Goal: Information Seeking & Learning: Learn about a topic

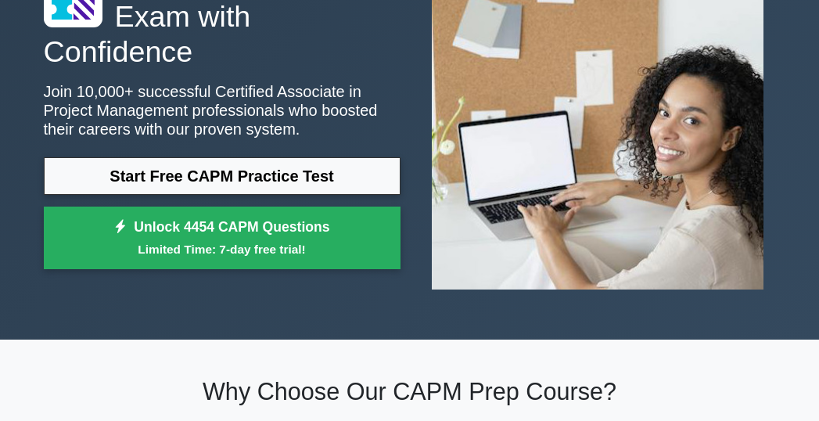
scroll to position [156, 0]
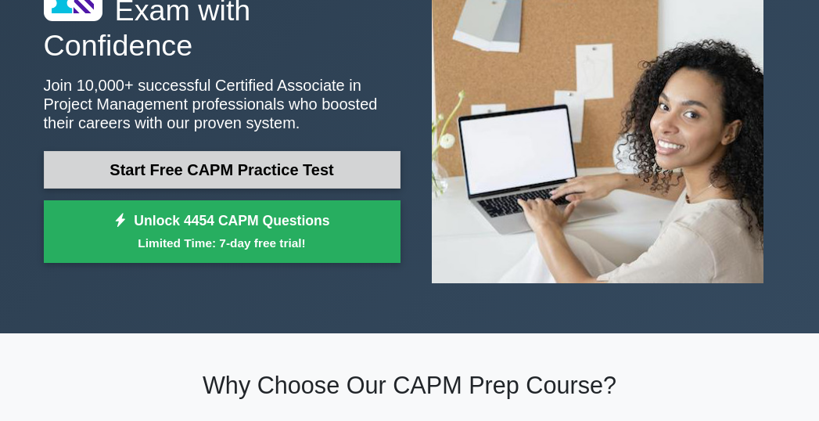
click at [271, 151] on link "Start Free CAPM Practice Test" at bounding box center [222, 170] width 357 height 38
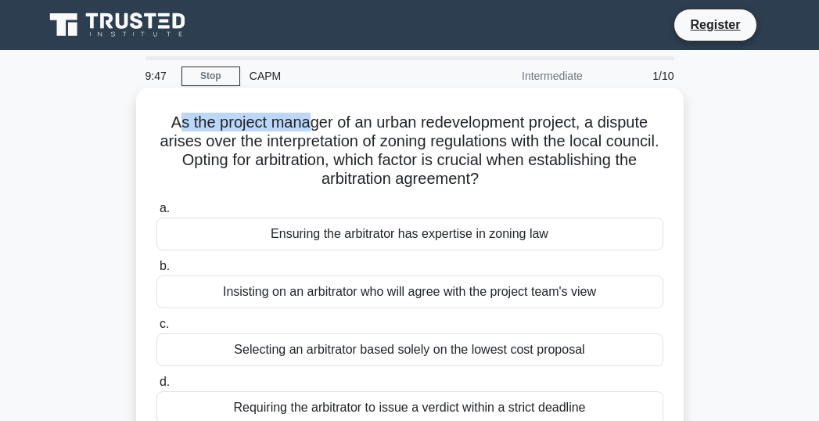
drag, startPoint x: 170, startPoint y: 120, endPoint x: 228, endPoint y: 112, distance: 59.2
click at [304, 114] on h5 "As the project manager of an urban redevelopment project, a dispute arises over…" at bounding box center [410, 151] width 510 height 77
click at [169, 118] on h5 "As the project manager of an urban redevelopment project, a dispute arises over…" at bounding box center [410, 151] width 510 height 77
drag, startPoint x: 164, startPoint y: 122, endPoint x: 638, endPoint y: 184, distance: 478.1
click at [638, 184] on h5 "As the project manager of an urban redevelopment project, a dispute arises over…" at bounding box center [410, 151] width 510 height 77
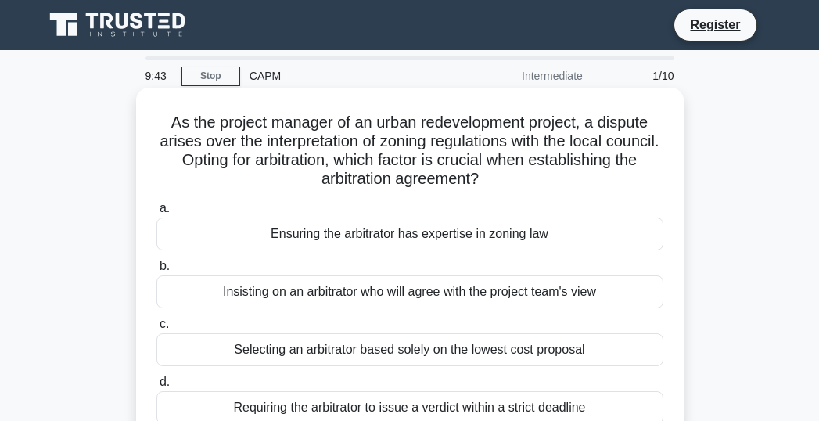
copy h5 "As the project manager of an urban redevelopment project, a dispute arises over…"
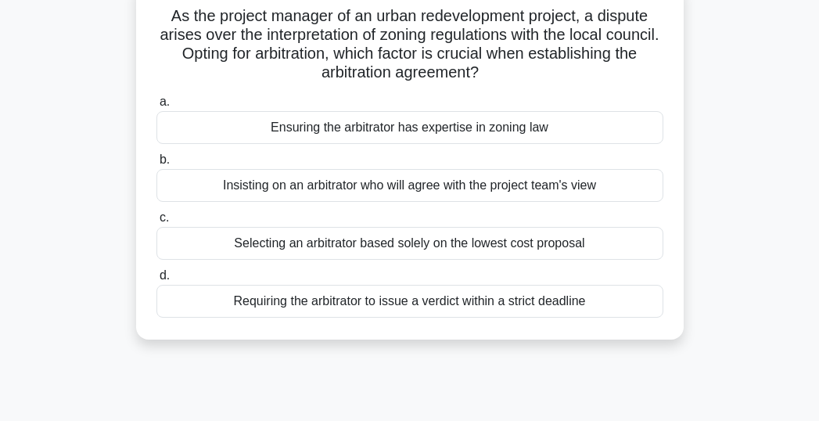
scroll to position [78, 0]
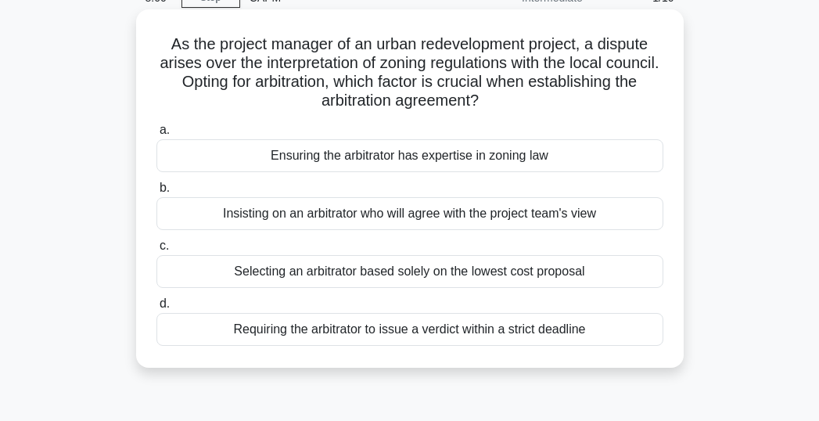
copy h5 "As the project manager of an urban redevelopment project, a dispute arises over…"
click at [540, 117] on div "As the project manager of an urban redevelopment project, a dispute arises over…" at bounding box center [409, 189] width 535 height 346
drag, startPoint x: 170, startPoint y: 44, endPoint x: 591, endPoint y: 365, distance: 529.7
click at [591, 365] on div "As the project manager of an urban redevelopment project, a dispute arises over…" at bounding box center [410, 188] width 548 height 358
copy div "s the project manager of an urban redevelopment project, a dispute arises over …"
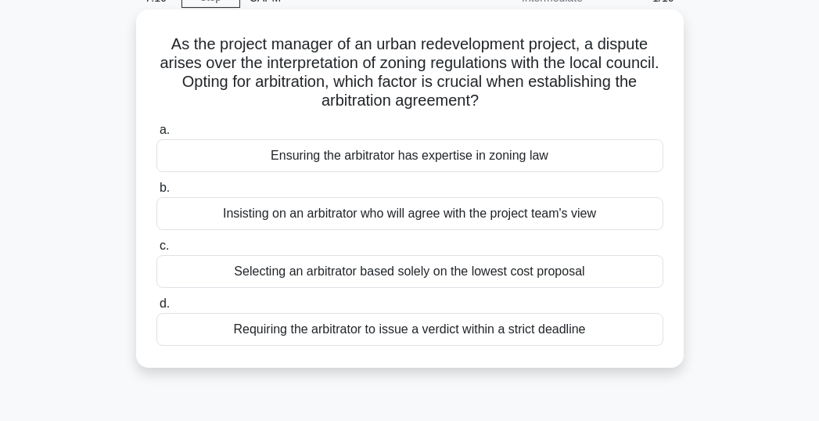
click at [352, 185] on label "b. Insisting on an arbitrator who will agree with the project team's view" at bounding box center [409, 204] width 507 height 52
click at [156, 185] on input "b. Insisting on an arbitrator who will agree with the project team's view" at bounding box center [156, 188] width 0 height 10
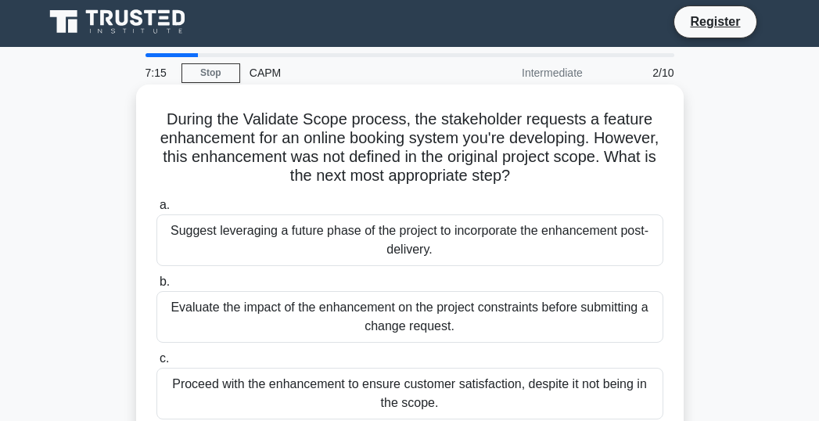
scroll to position [0, 0]
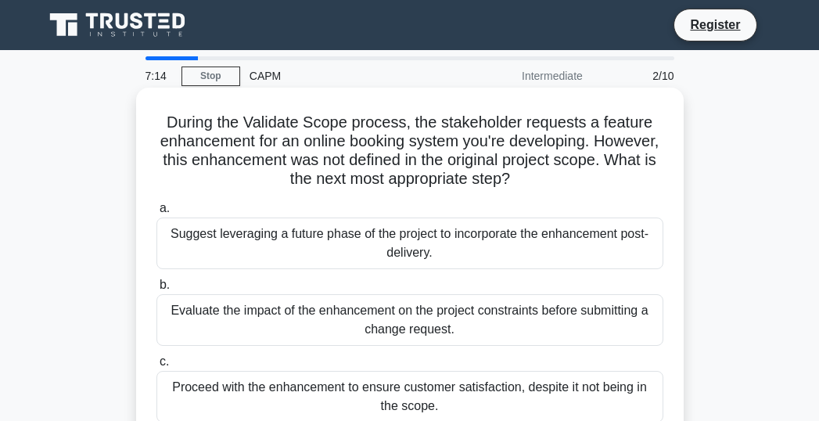
click at [400, 250] on div "Suggest leveraging a future phase of the project to incorporate the enhancement…" at bounding box center [409, 243] width 507 height 52
click at [156, 214] on input "a. Suggest leveraging a future phase of the project to incorporate the enhancem…" at bounding box center [156, 208] width 0 height 10
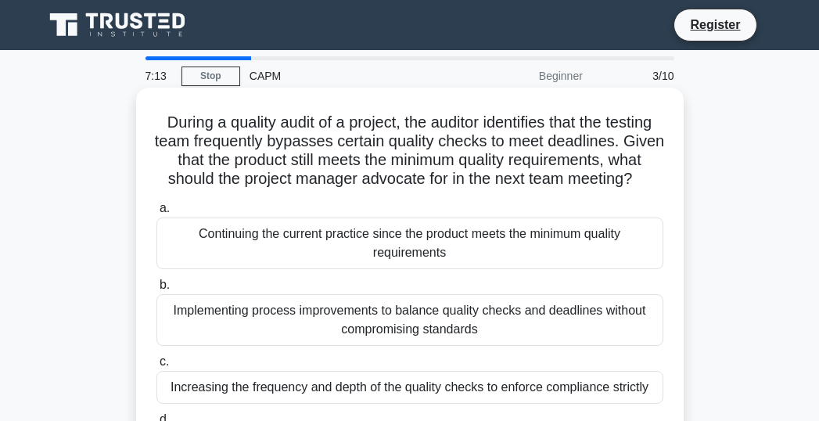
click at [408, 258] on div "Continuing the current practice since the product meets the minimum quality req…" at bounding box center [409, 243] width 507 height 52
click at [156, 214] on input "a. Continuing the current practice since the product meets the minimum quality …" at bounding box center [156, 208] width 0 height 10
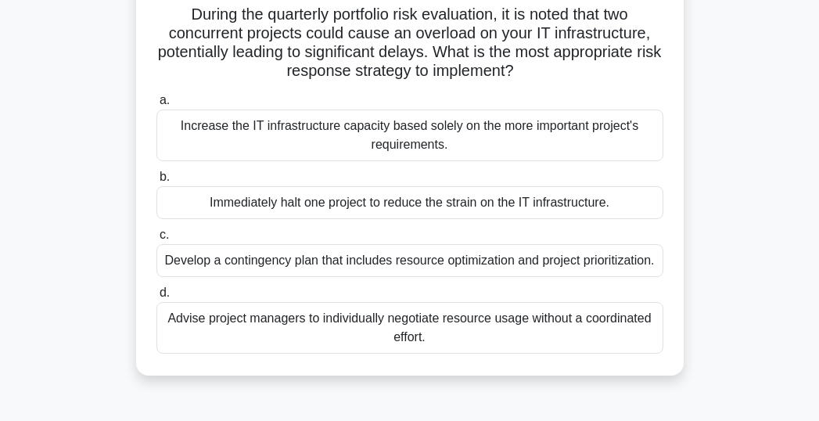
scroll to position [142, 0]
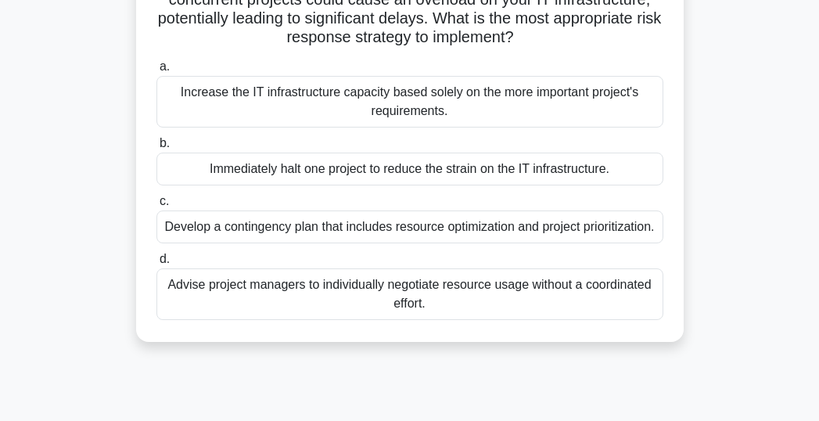
drag, startPoint x: 180, startPoint y: 118, endPoint x: 570, endPoint y: 345, distance: 451.5
click at [570, 336] on div "During the quarterly portfolio risk evaluation, it is noted that two concurrent…" at bounding box center [409, 143] width 535 height 383
copy div "During the quarterly portfolio risk evaluation, it is noted that two concurrent…"
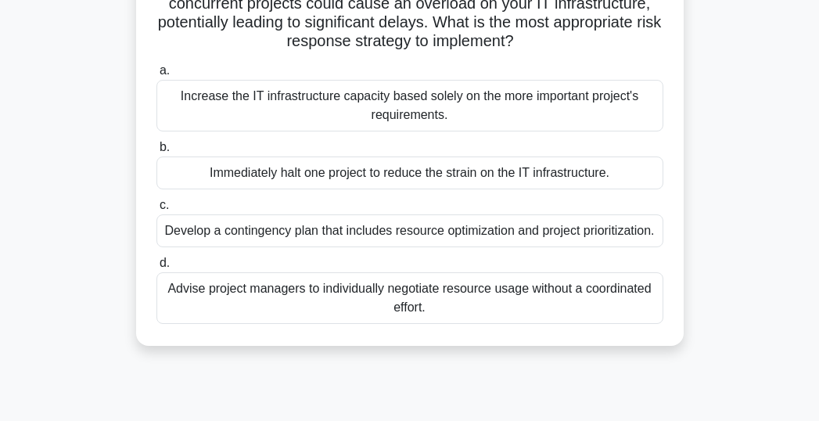
click at [80, 260] on div "During the quarterly portfolio risk evaluation, it is noted that two concurrent…" at bounding box center [409, 157] width 751 height 415
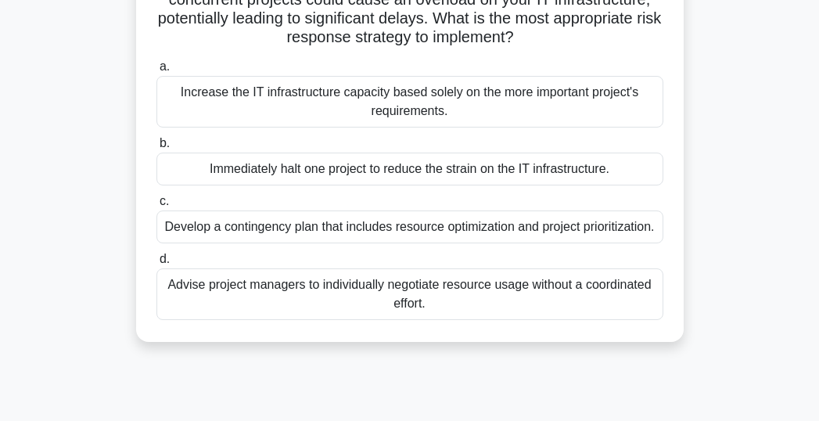
click at [339, 228] on div "Develop a contingency plan that includes resource optimization and project prio…" at bounding box center [409, 226] width 507 height 33
click at [156, 207] on input "c. Develop a contingency plan that includes resource optimization and project p…" at bounding box center [156, 201] width 0 height 10
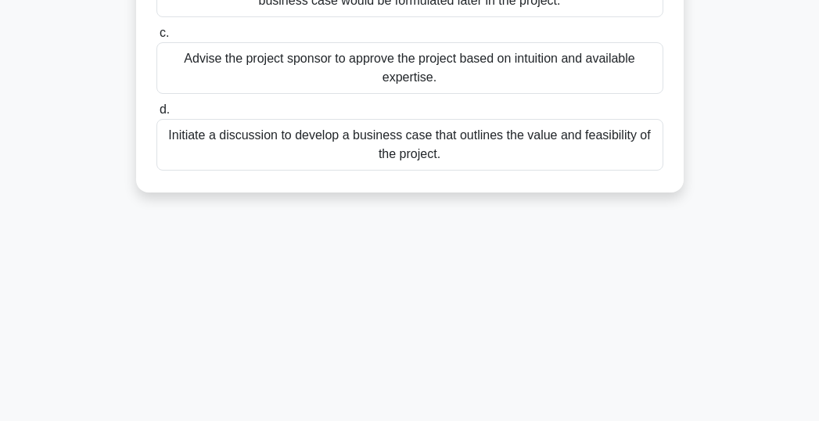
scroll to position [424, 0]
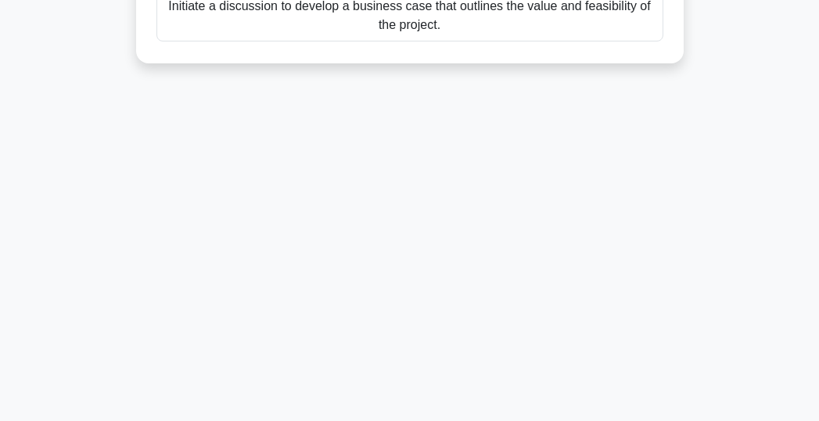
drag, startPoint x: 232, startPoint y: 134, endPoint x: 560, endPoint y: 175, distance: 330.4
click at [560, 175] on div "6:50 Stop CAPM Beginner 5/10 As a project manager in the initiation phase, you …" at bounding box center [409, 23] width 751 height 782
copy div "As a project manager in the initiation phase, you have been presented with a pr…"
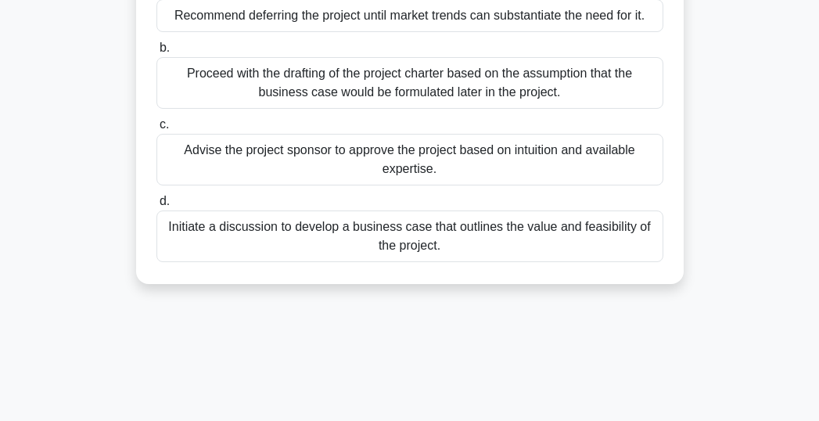
scroll to position [189, 0]
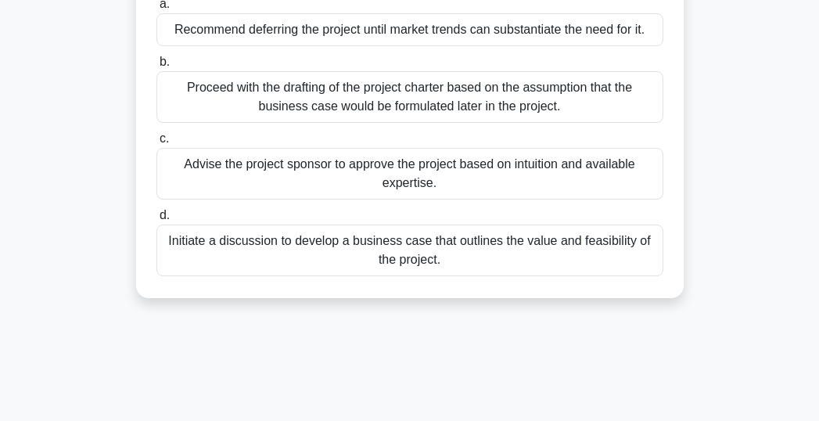
click at [70, 312] on div "As a project manager in the initiation phase, you have been presented with a pr…" at bounding box center [409, 109] width 751 height 415
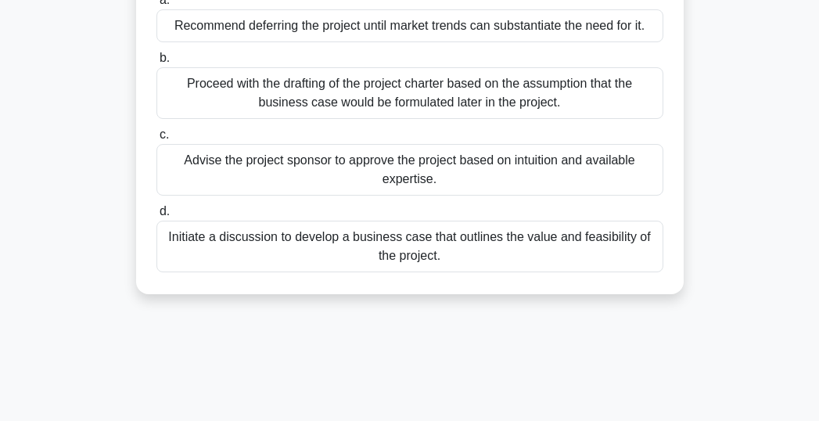
click at [379, 248] on div "Initiate a discussion to develop a business case that outlines the value and fe…" at bounding box center [409, 247] width 507 height 52
click at [156, 217] on input "d. Initiate a discussion to develop a business case that outlines the value and…" at bounding box center [156, 212] width 0 height 10
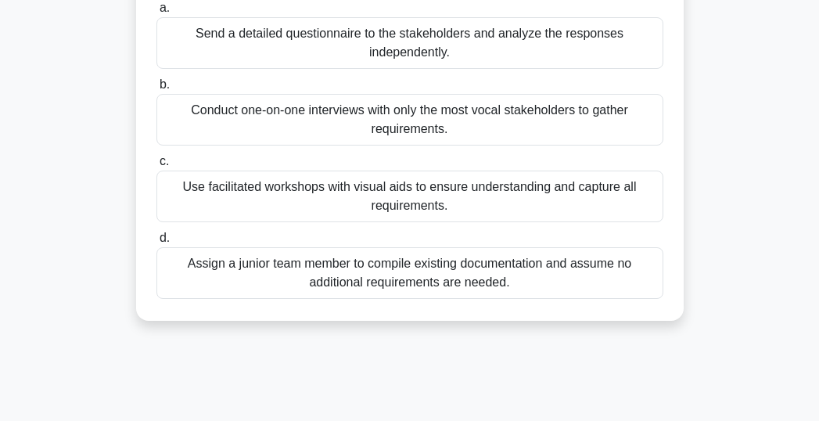
scroll to position [352, 0]
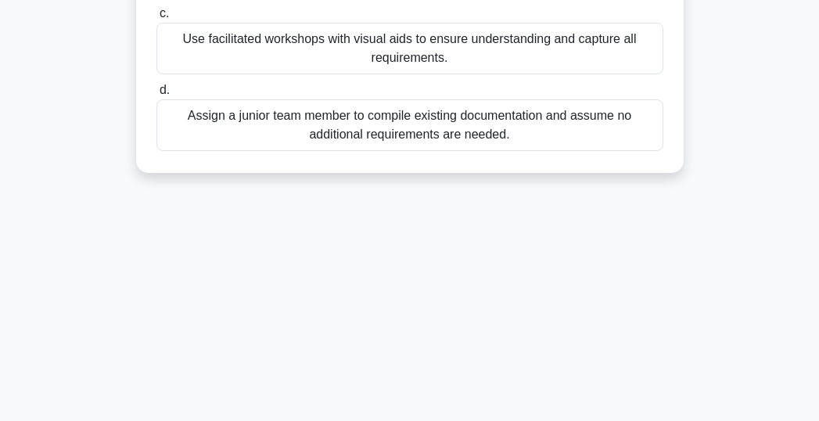
drag, startPoint x: 192, startPoint y: 127, endPoint x: 510, endPoint y: 281, distance: 353.7
click at [510, 281] on div "6:37 Stop CAPM Beginner 6/10 In a project workshop, you need to gather requirem…" at bounding box center [409, 95] width 751 height 782
copy div "In a project workshop, you need to gather requirements from stakeholders with d…"
click at [119, 278] on div "6:23 Stop CAPM Beginner 6/10 In a project workshop, you need to gather requirem…" at bounding box center [409, 95] width 751 height 782
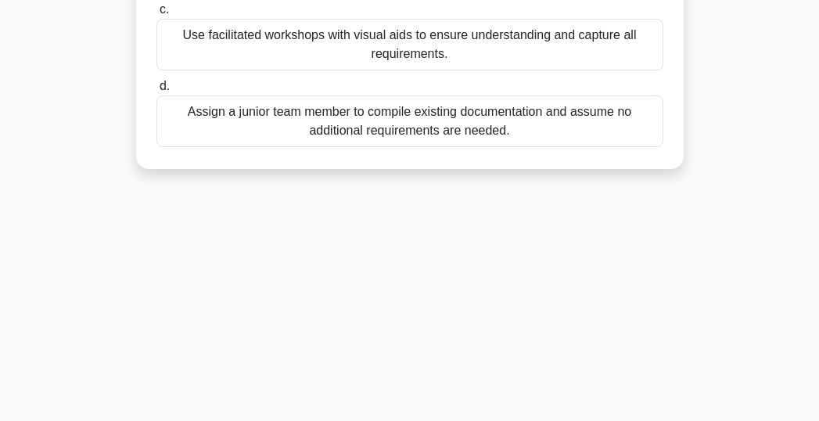
click at [311, 48] on div "Use facilitated workshops with visual aids to ensure understanding and capture …" at bounding box center [409, 45] width 507 height 52
click at [156, 15] on input "c. Use facilitated workshops with visual aids to ensure understanding and captu…" at bounding box center [156, 10] width 0 height 10
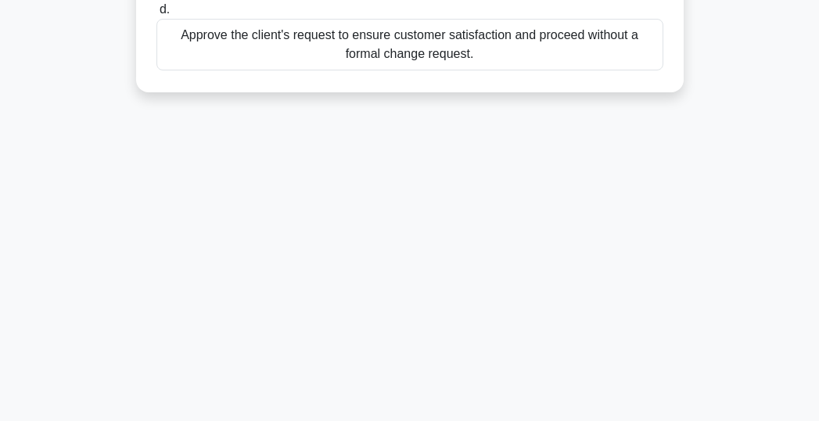
scroll to position [424, 0]
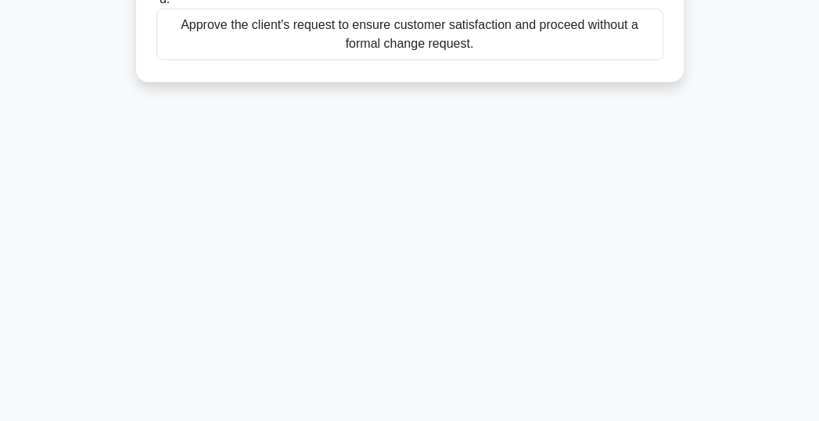
drag, startPoint x: 172, startPoint y: 123, endPoint x: 506, endPoint y: 259, distance: 360.7
click at [506, 259] on div "6:19 Stop CAPM Beginner 7/10 You are managing the construction of a new boutiqu…" at bounding box center [409, 23] width 751 height 782
copy div "You are managing the construction of a new boutique hotel and the client reques…"
click at [106, 308] on div "6:09 Stop CAPM Beginner 7/10 You are managing the construction of a new boutiqu…" at bounding box center [409, 23] width 751 height 782
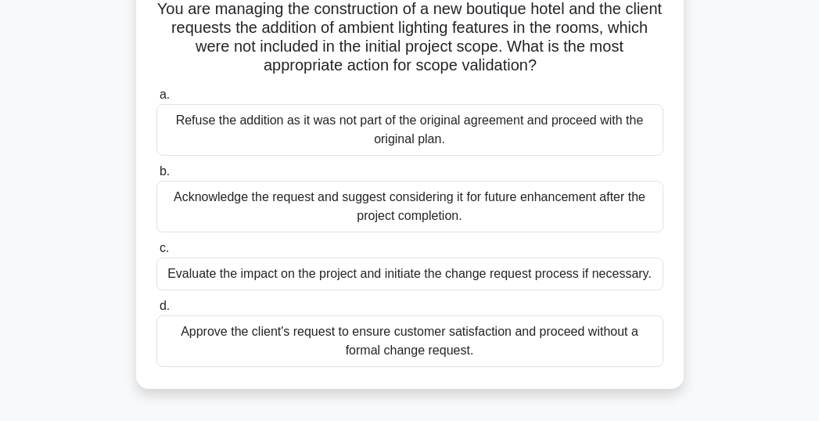
scroll to position [111, 0]
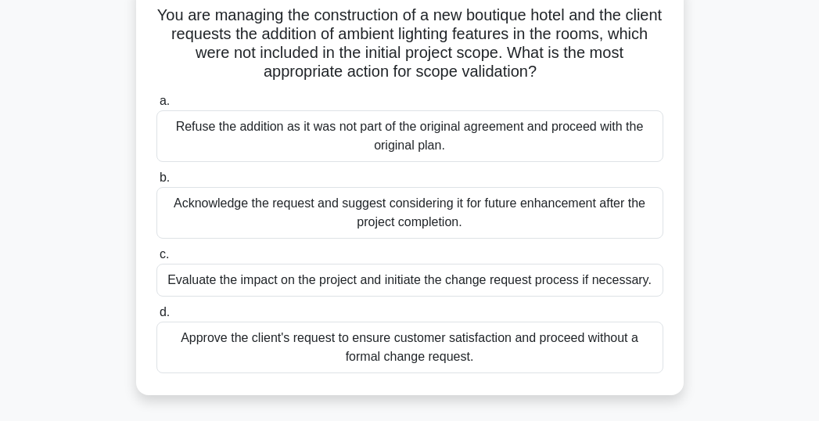
click at [61, 274] on div "You are managing the construction of a new boutique hotel and the client reques…" at bounding box center [409, 196] width 751 height 433
click at [66, 297] on div "You are managing the construction of a new boutique hotel and the client reques…" at bounding box center [409, 196] width 751 height 433
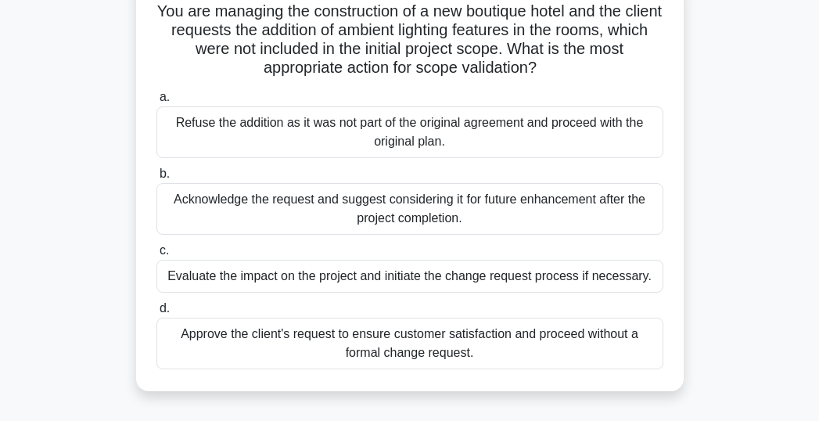
click at [413, 283] on div "Evaluate the impact on the project and initiate the change request process if n…" at bounding box center [409, 276] width 507 height 33
click at [156, 256] on input "c. Evaluate the impact on the project and initiate the change request process i…" at bounding box center [156, 251] width 0 height 10
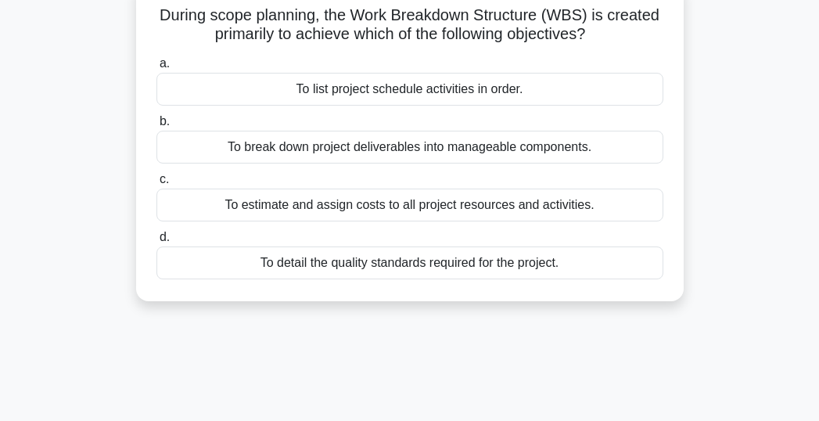
scroll to position [0, 0]
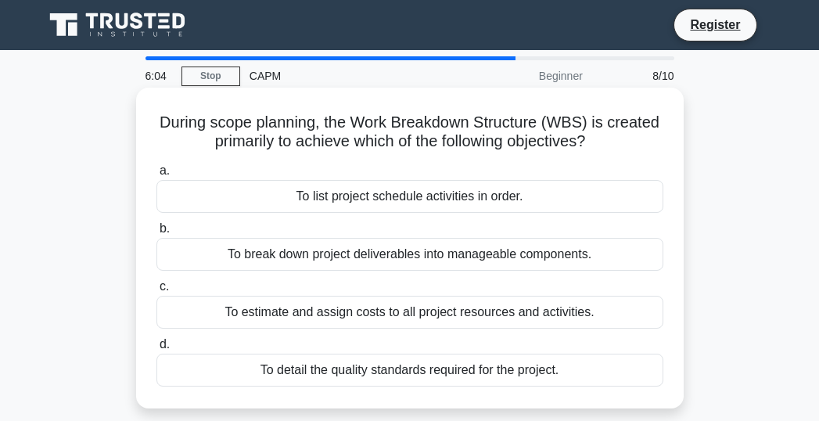
drag, startPoint x: 156, startPoint y: 119, endPoint x: 544, endPoint y: 373, distance: 463.9
click at [544, 373] on div "During scope planning, the Work Breakdown Structure (WBS) is created primarily …" at bounding box center [409, 248] width 535 height 308
copy div "During scope planning, the Work Breakdown Structure (WBS) is created primarily …"
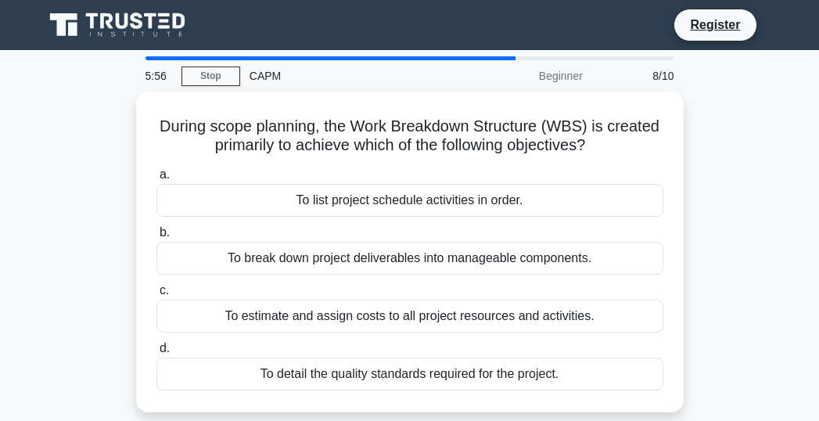
click at [69, 296] on div "During scope planning, the Work Breakdown Structure (WBS) is created primarily …" at bounding box center [409, 261] width 751 height 339
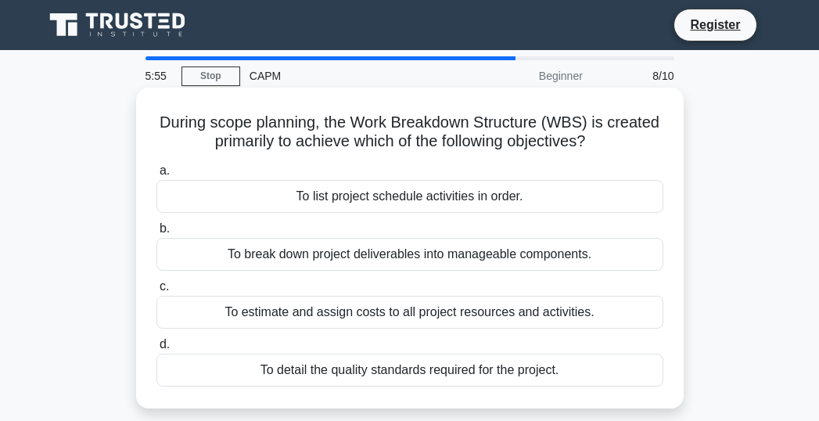
click at [287, 258] on div "To break down project deliverables into manageable components." at bounding box center [409, 254] width 507 height 33
click at [156, 234] on input "b. To break down project deliverables into manageable components." at bounding box center [156, 229] width 0 height 10
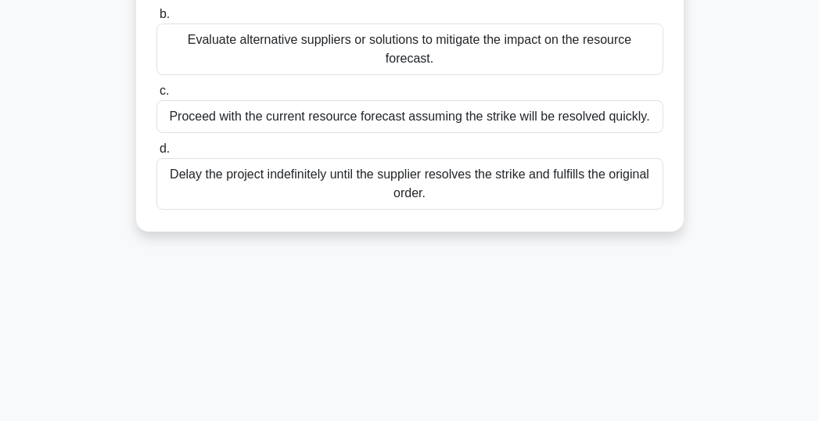
scroll to position [424, 0]
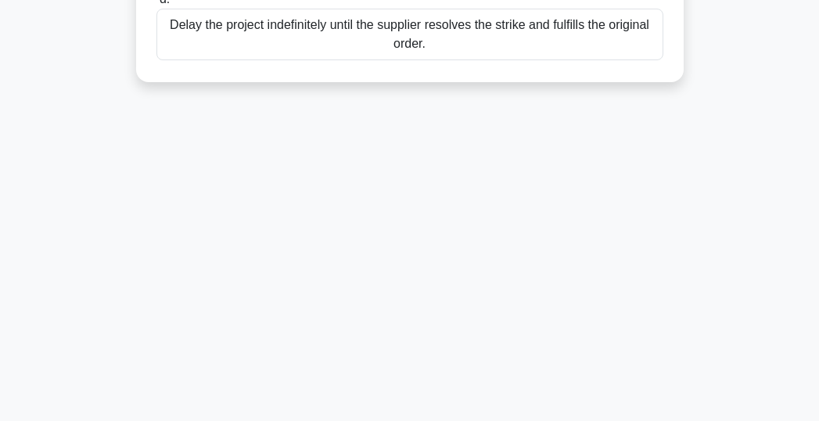
drag, startPoint x: 172, startPoint y: 117, endPoint x: 557, endPoint y: 297, distance: 424.8
click at [557, 297] on div "5:52 Stop CAPM Intermediate 9/10 You are leading a project to develop a new sma…" at bounding box center [409, 23] width 751 height 782
copy div "You are leading a project to develop a new smartphone app. As the release date …"
click at [89, 257] on div "5:45 Stop CAPM Intermediate 9/10 You are leading a project to develop a new sma…" at bounding box center [409, 23] width 751 height 782
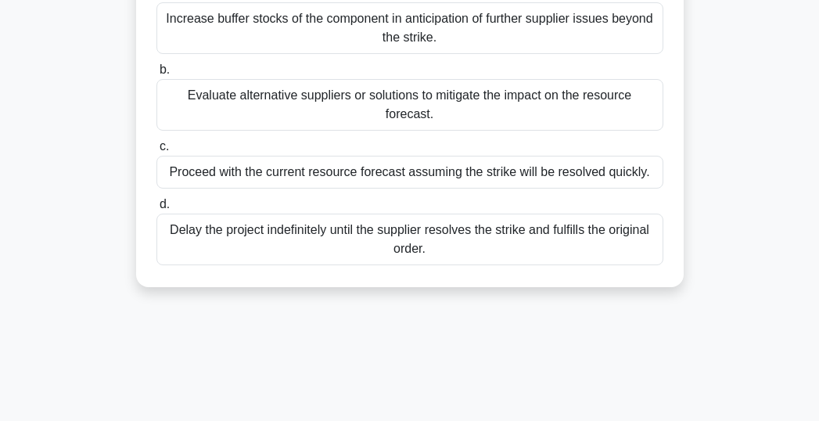
scroll to position [189, 0]
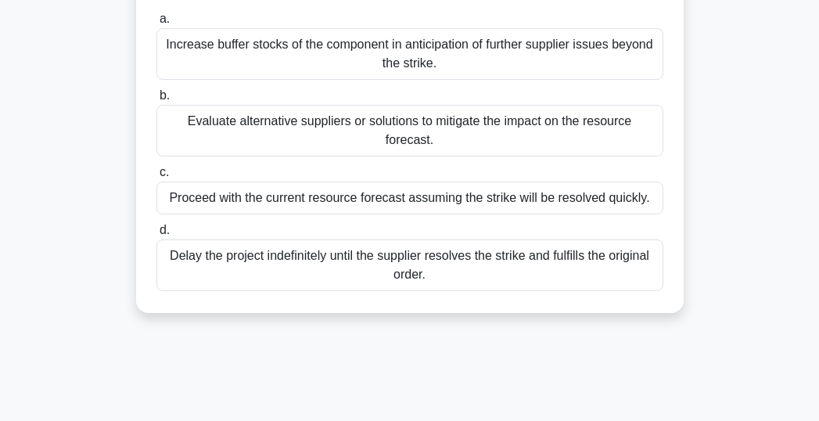
click at [250, 131] on div "Evaluate alternative suppliers or solutions to mitigate the impact on the resou…" at bounding box center [409, 131] width 507 height 52
click at [156, 101] on input "b. Evaluate alternative suppliers or solutions to mitigate the impact on the re…" at bounding box center [156, 96] width 0 height 10
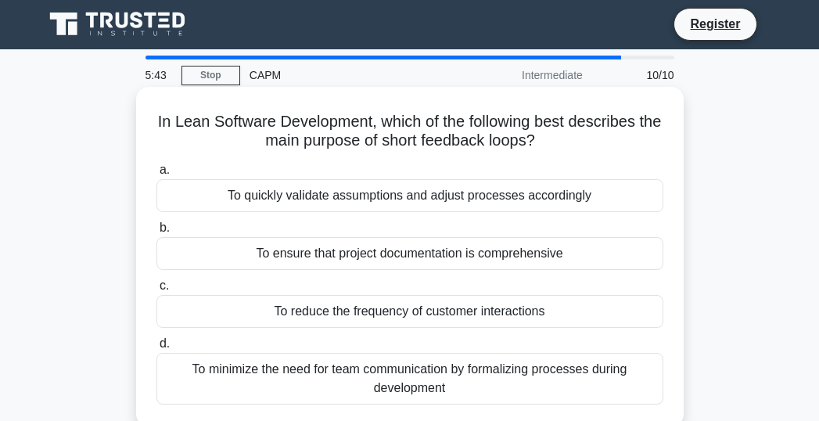
scroll to position [0, 0]
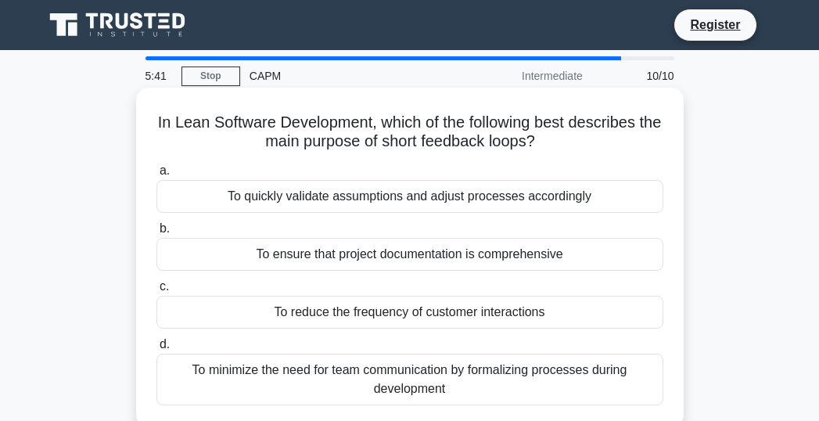
drag, startPoint x: 166, startPoint y: 125, endPoint x: 533, endPoint y: 360, distance: 436.2
click at [534, 386] on div "In Lean Software Development, which of the following best describes the main pu…" at bounding box center [409, 257] width 535 height 327
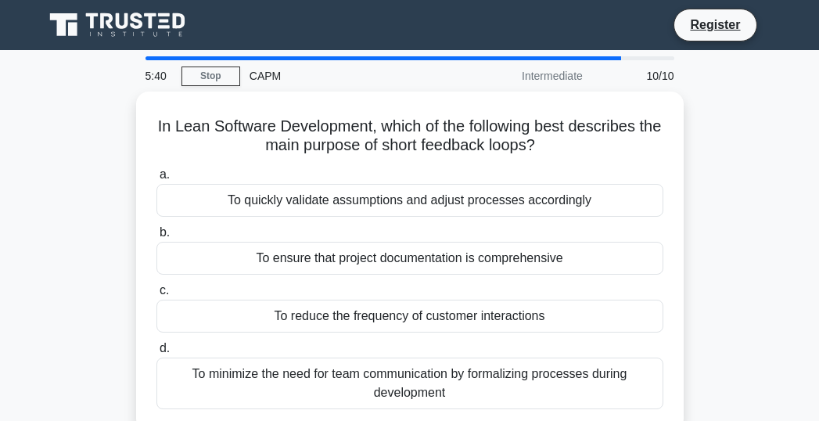
copy div "In Lean Software Development, which of the following best describes the main pu…"
click at [74, 211] on div "In Lean Software Development, which of the following best describes the main pu…" at bounding box center [409, 271] width 751 height 358
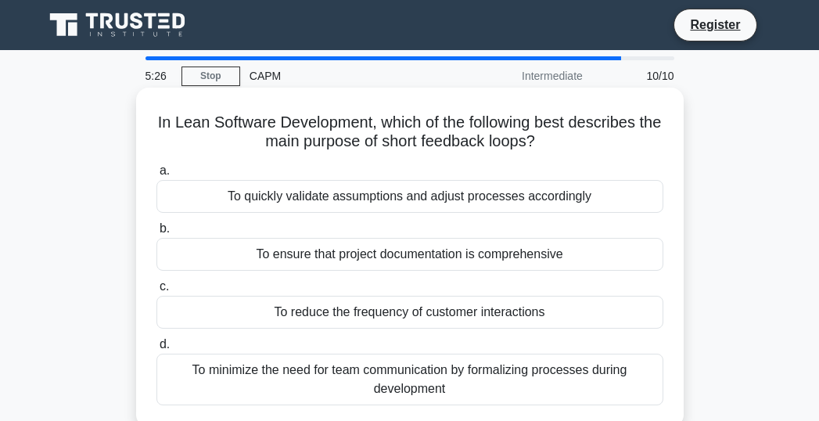
click at [311, 199] on div "To quickly validate assumptions and adjust processes accordingly" at bounding box center [409, 196] width 507 height 33
click at [156, 176] on input "a. To quickly validate assumptions and adjust processes accordingly" at bounding box center [156, 171] width 0 height 10
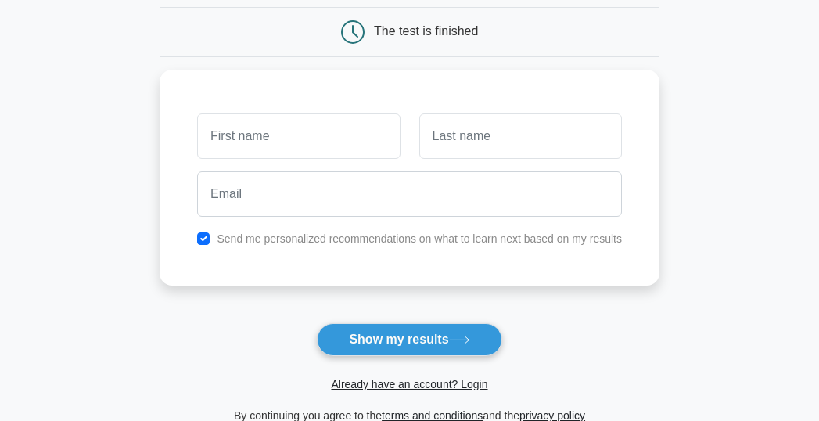
scroll to position [156, 0]
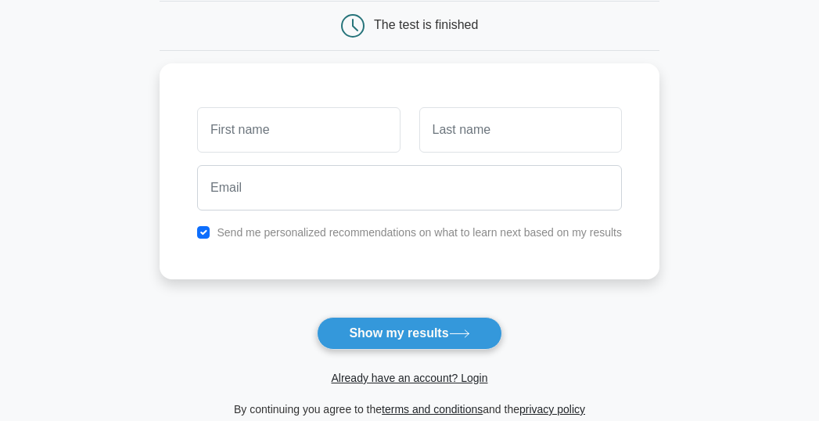
type input "r"
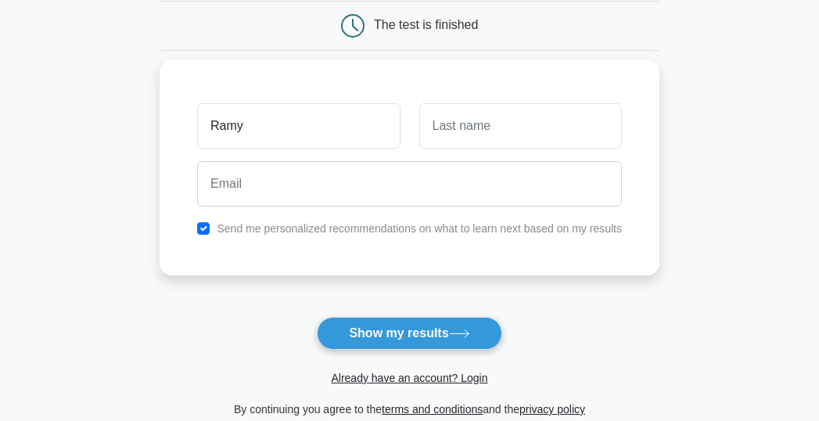
type input "Ramy"
click at [473, 121] on input "text" at bounding box center [520, 125] width 203 height 45
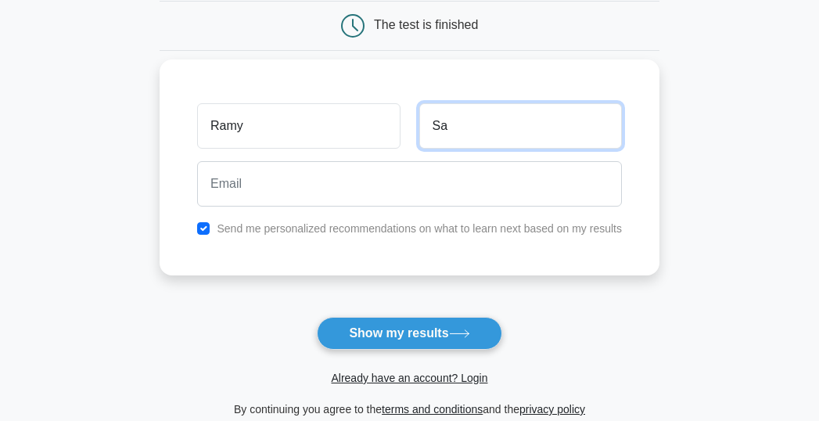
type input "S"
type input "Rayed"
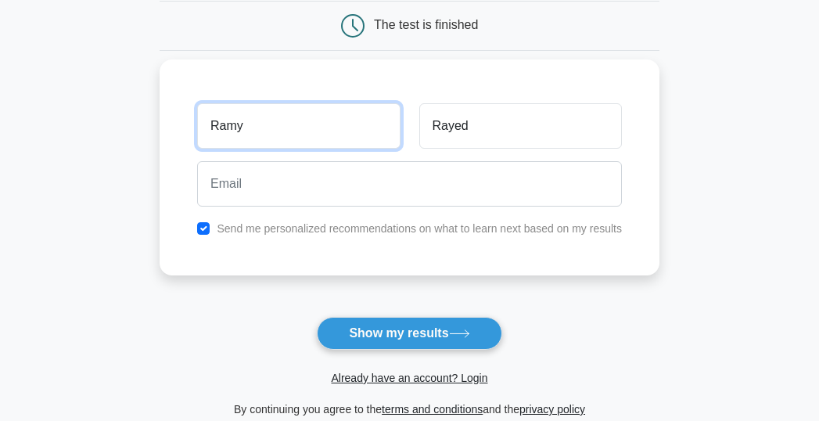
click at [296, 136] on input "Ramy" at bounding box center [298, 125] width 203 height 45
type input "Ramy Safwat"
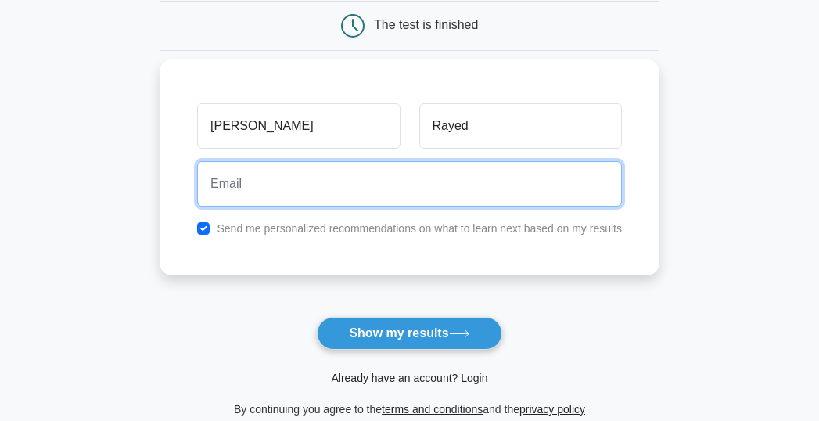
click at [240, 191] on input "email" at bounding box center [409, 183] width 425 height 45
type input "eng_ramysafwatrayed@yahoo.com"
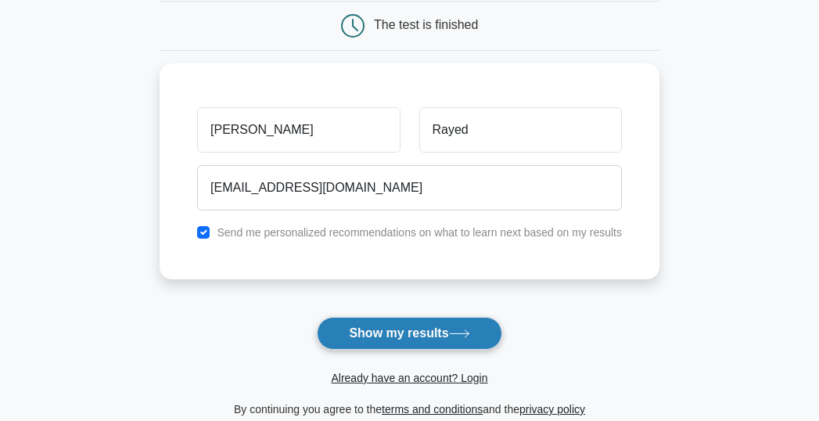
click at [397, 336] on button "Show my results" at bounding box center [409, 333] width 185 height 33
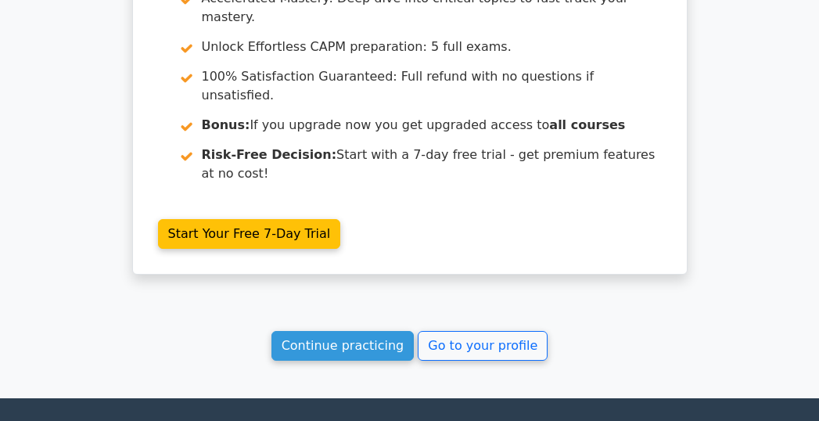
scroll to position [2918, 0]
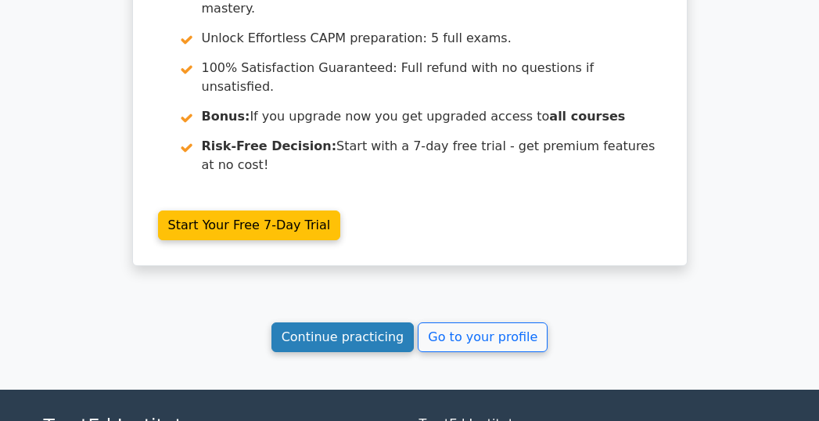
click at [368, 322] on link "Continue practicing" at bounding box center [342, 337] width 143 height 30
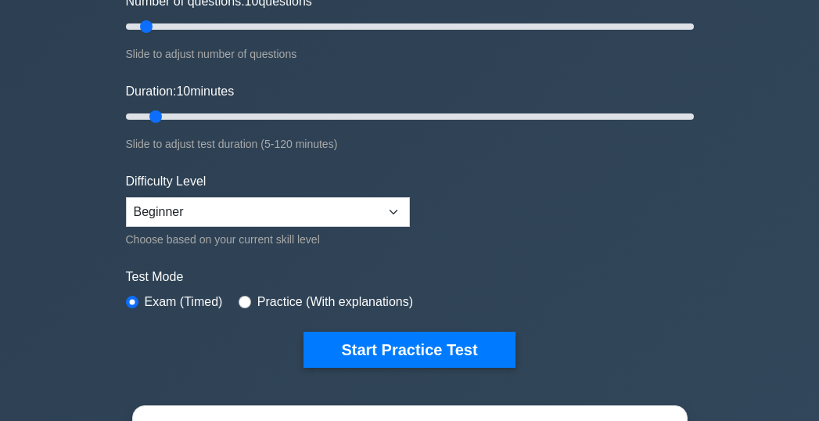
scroll to position [313, 0]
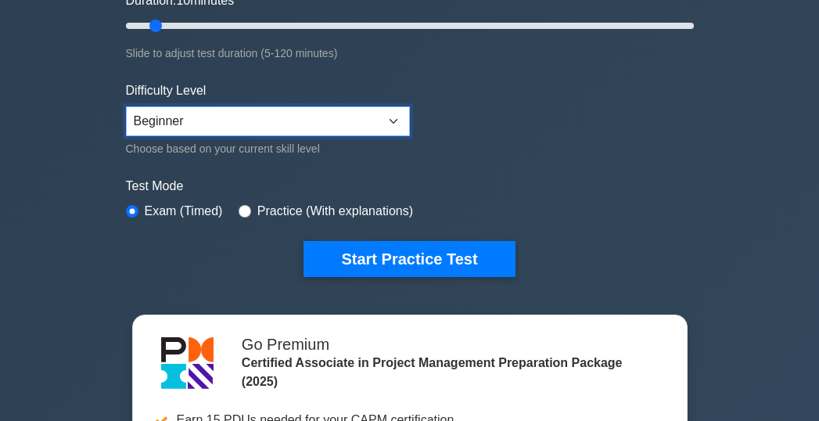
click at [201, 117] on select "Beginner Intermediate Expert" at bounding box center [268, 121] width 284 height 30
select select "expert"
click at [126, 106] on select "Beginner Intermediate Expert" at bounding box center [268, 121] width 284 height 30
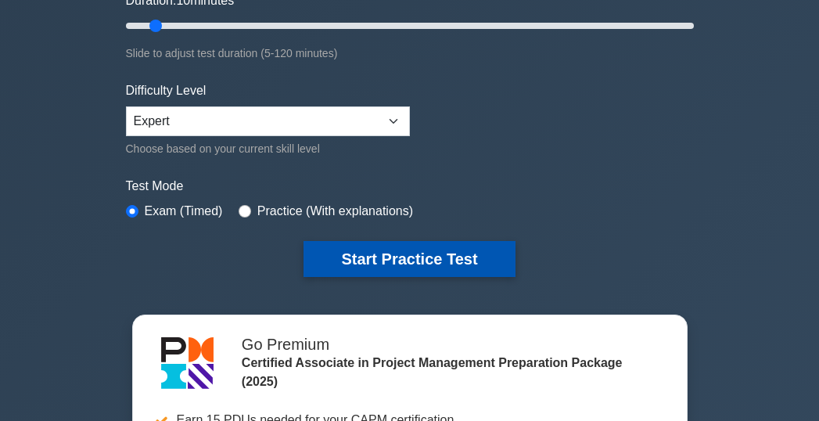
click at [425, 259] on button "Start Practice Test" at bounding box center [409, 259] width 211 height 36
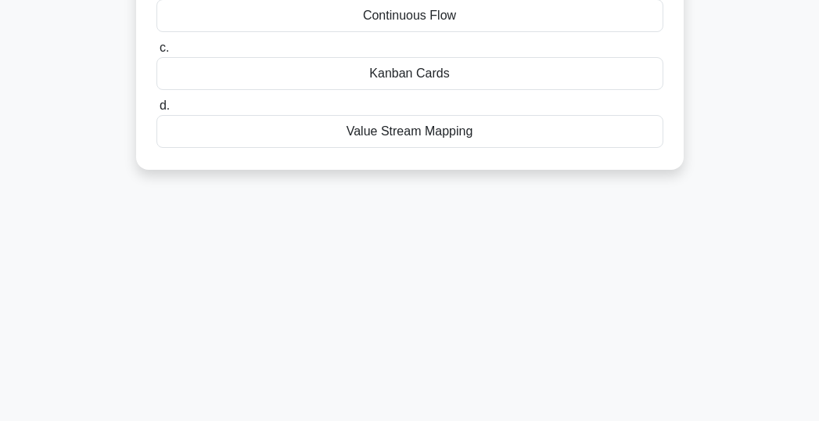
scroll to position [346, 0]
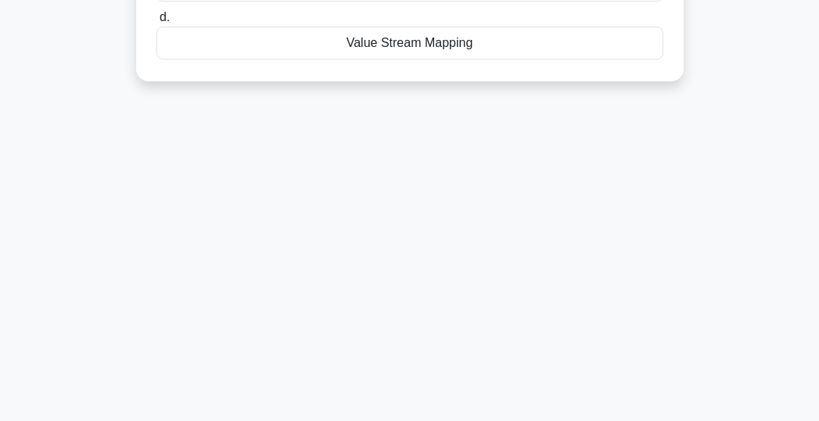
drag, startPoint x: 156, startPoint y: 120, endPoint x: 488, endPoint y: 63, distance: 337.3
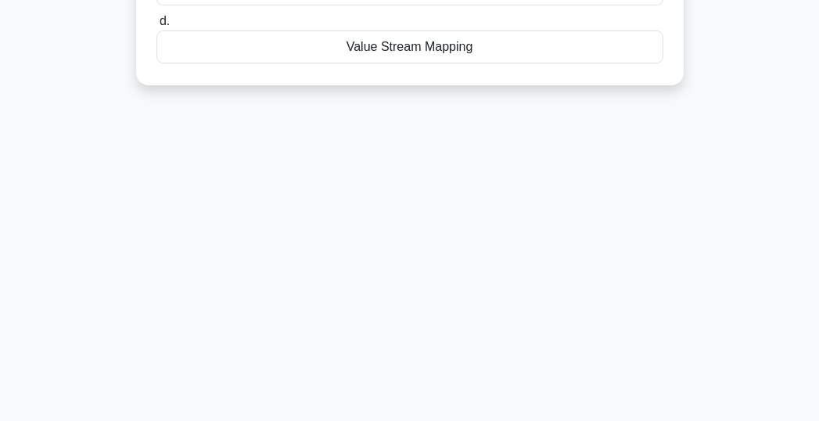
click at [137, 324] on div "9:39 Stop CAPM Expert 1/10 As a project manager, you have noticed that there ar…" at bounding box center [409, 102] width 751 height 782
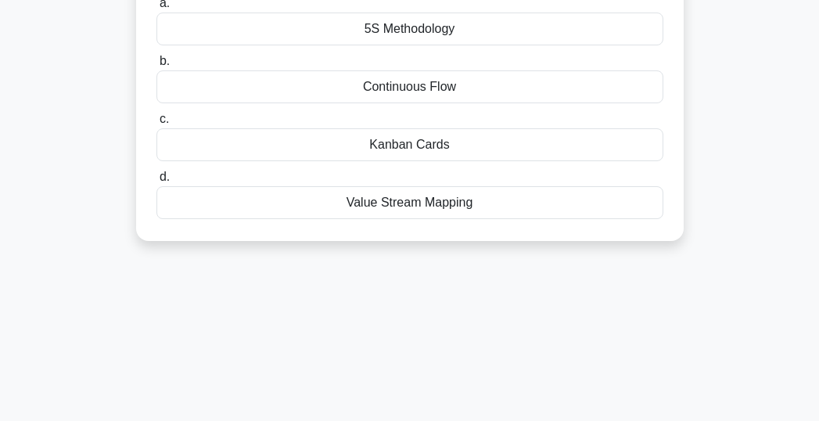
scroll to position [189, 0]
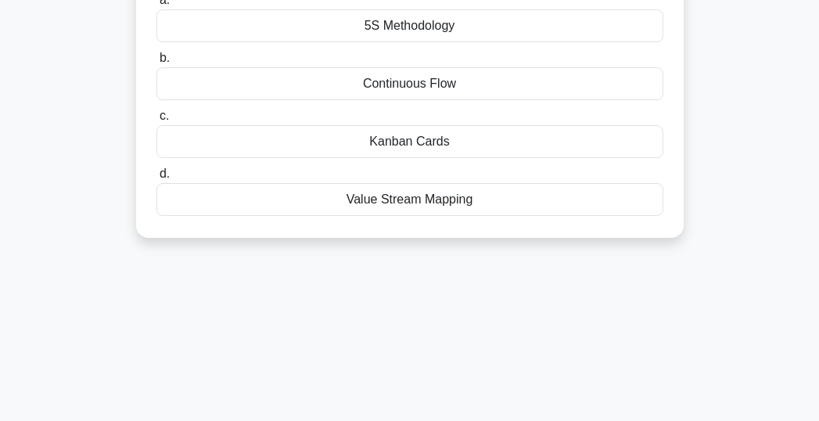
click at [404, 204] on div "Value Stream Mapping" at bounding box center [409, 199] width 507 height 33
click at [156, 179] on input "d. Value Stream Mapping" at bounding box center [156, 174] width 0 height 10
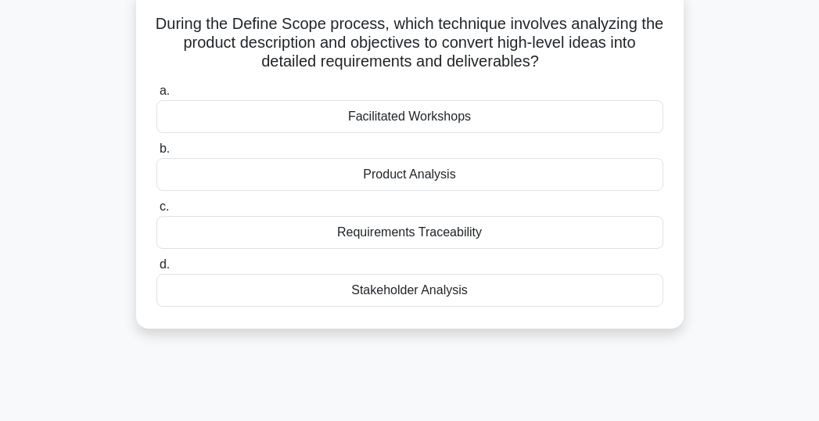
scroll to position [157, 0]
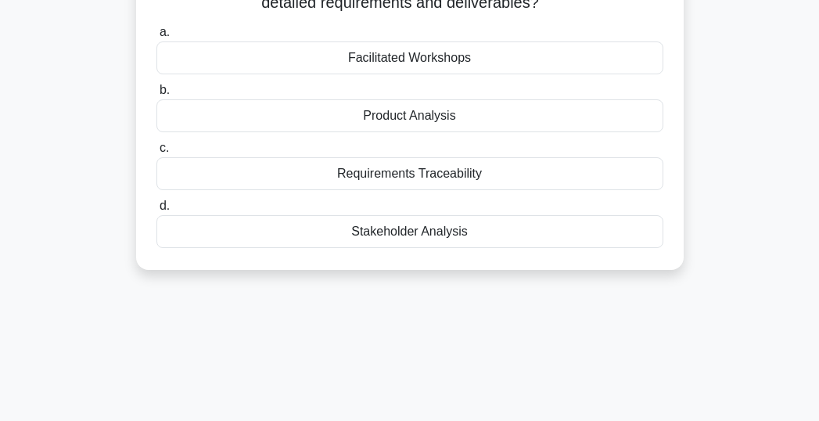
drag, startPoint x: 165, startPoint y: 117, endPoint x: 501, endPoint y: 248, distance: 360.1
click at [501, 248] on div "During the Define Scope process, which technique involves analyzing the product…" at bounding box center [409, 100] width 535 height 327
copy div "During the Define Scope process, which technique involves analyzing the product…"
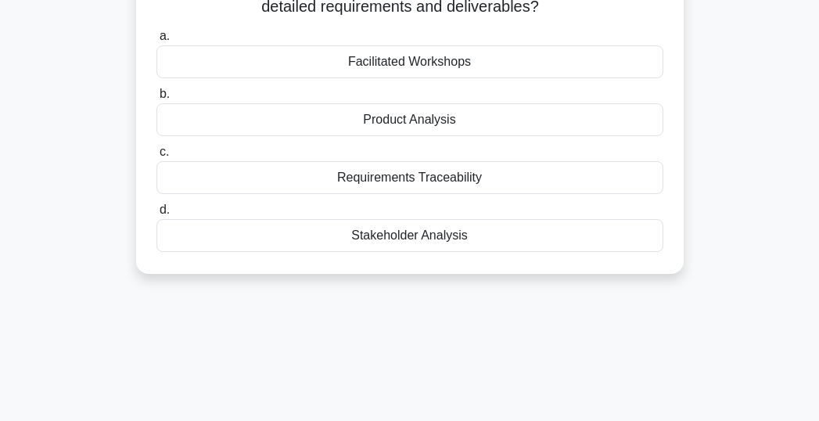
click at [189, 345] on div "9:25 Stop CAPM Expert 2/10 During the Define Scope process, which technique inv…" at bounding box center [409, 290] width 751 height 782
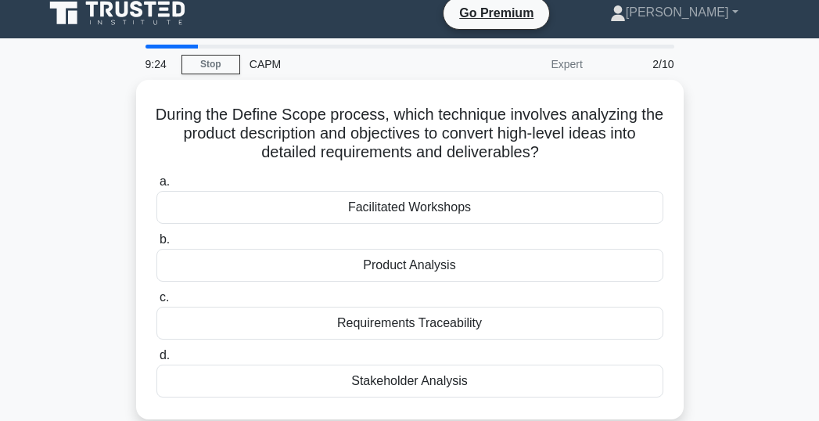
scroll to position [1, 0]
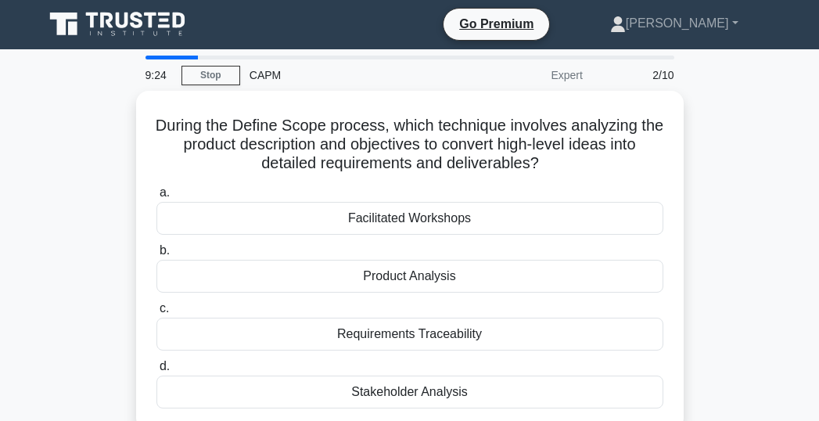
click at [101, 279] on div "During the Define Scope process, which technique involves analyzing the product…" at bounding box center [409, 270] width 751 height 358
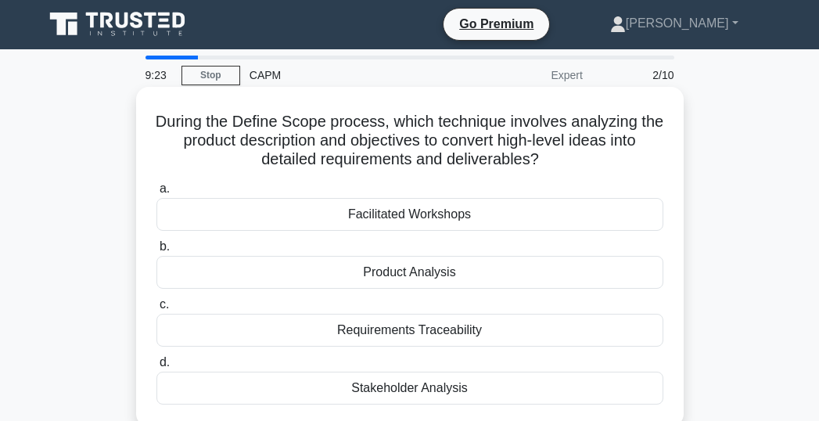
click at [444, 275] on div "Product Analysis" at bounding box center [409, 272] width 507 height 33
click at [156, 252] on input "b. Product Analysis" at bounding box center [156, 247] width 0 height 10
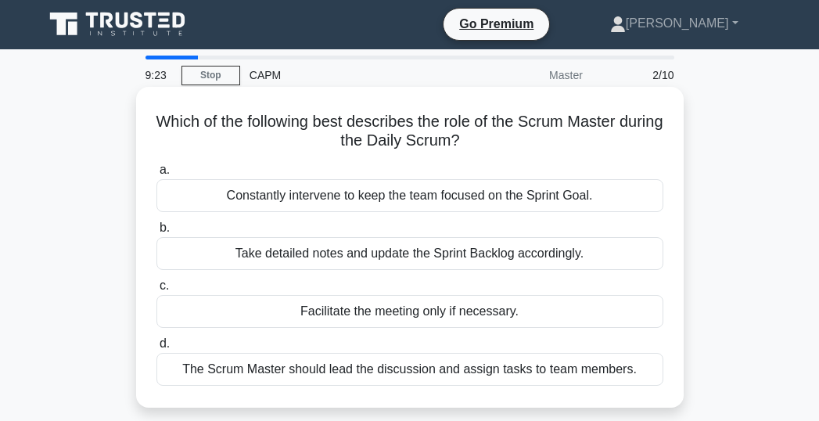
scroll to position [0, 0]
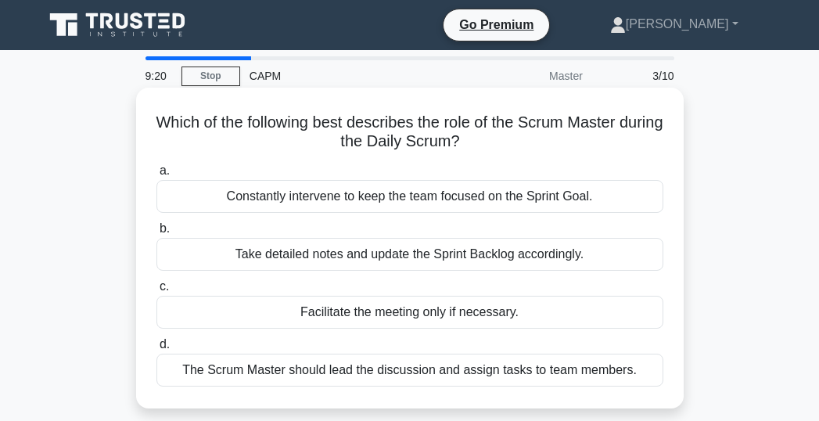
drag, startPoint x: 175, startPoint y: 123, endPoint x: 635, endPoint y: 347, distance: 511.8
click at [643, 379] on div "Which of the following best describes the role of the Scrum Master during the D…" at bounding box center [409, 248] width 535 height 308
copy div "Which of the following best describes the role of the Scrum Master during the D…"
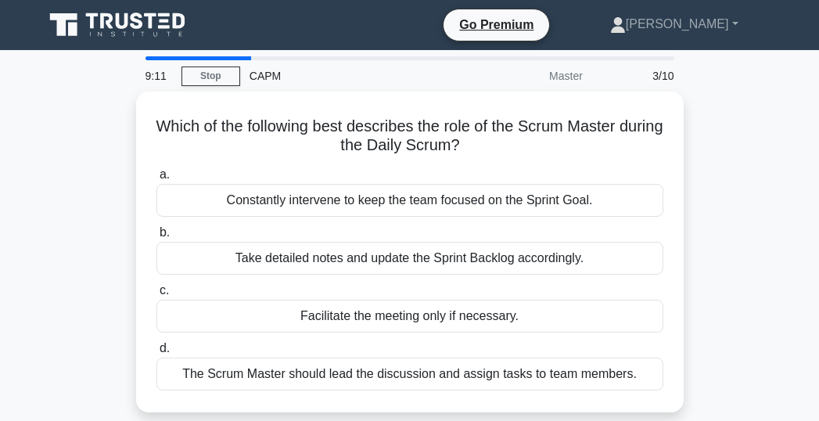
click at [92, 226] on div "Which of the following best describes the role of the Scrum Master during the D…" at bounding box center [409, 261] width 751 height 339
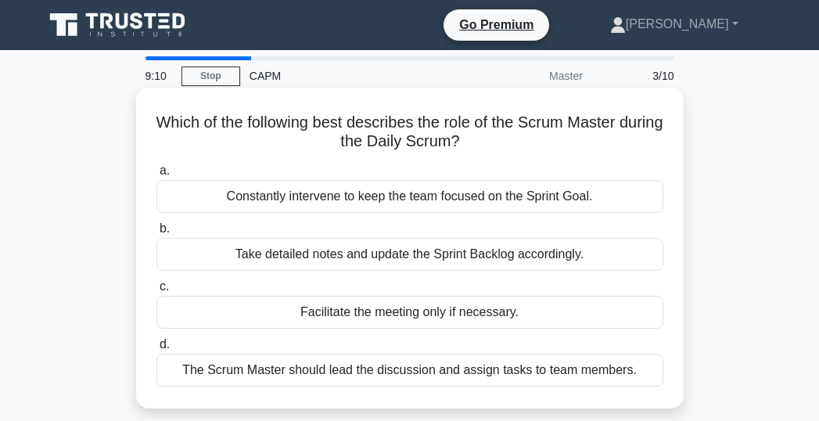
click at [343, 307] on div "Facilitate the meeting only if necessary." at bounding box center [409, 312] width 507 height 33
click at [156, 292] on input "c. Facilitate the meeting only if necessary." at bounding box center [156, 287] width 0 height 10
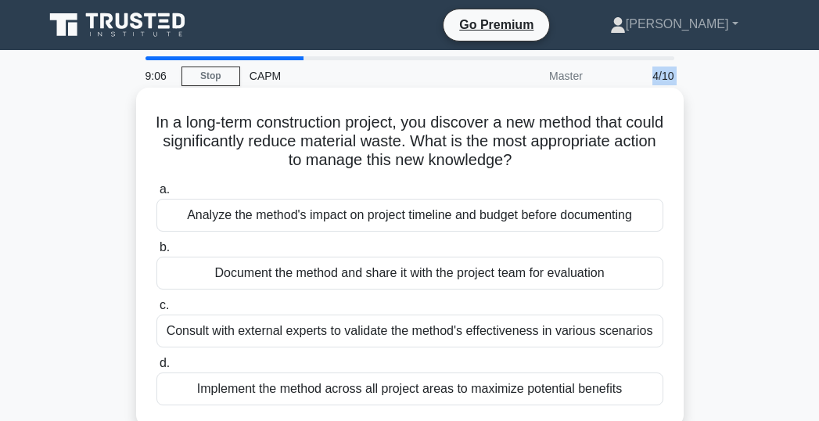
drag, startPoint x: 210, startPoint y: 135, endPoint x: 638, endPoint y: 395, distance: 501.6
click at [638, 399] on div "In a long-term construction project, you discover a new method that could signi…" at bounding box center [409, 257] width 535 height 327
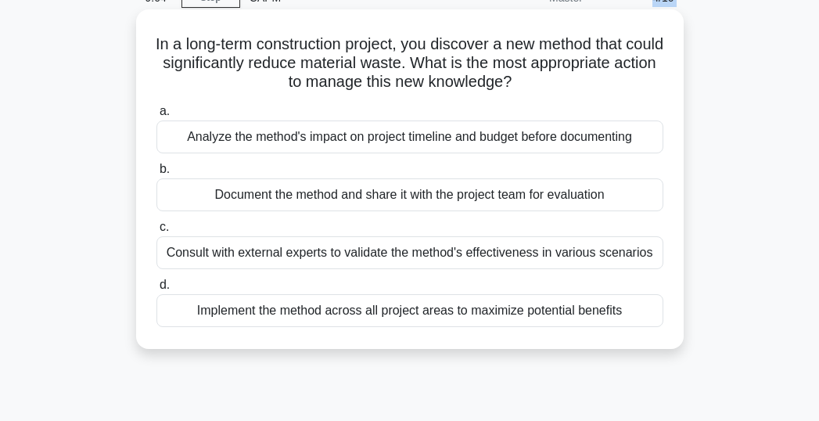
copy div "In a long-term construction project, you discover a new method that could signi…"
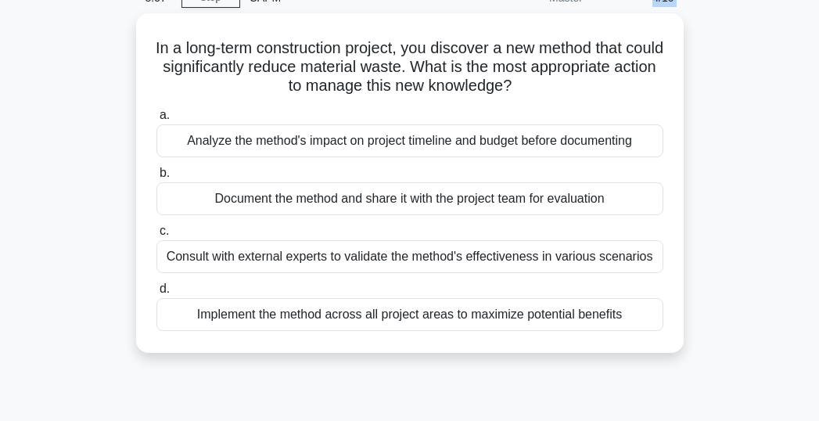
click at [82, 203] on div "In a long-term construction project, you discover a new method that could signi…" at bounding box center [409, 192] width 751 height 358
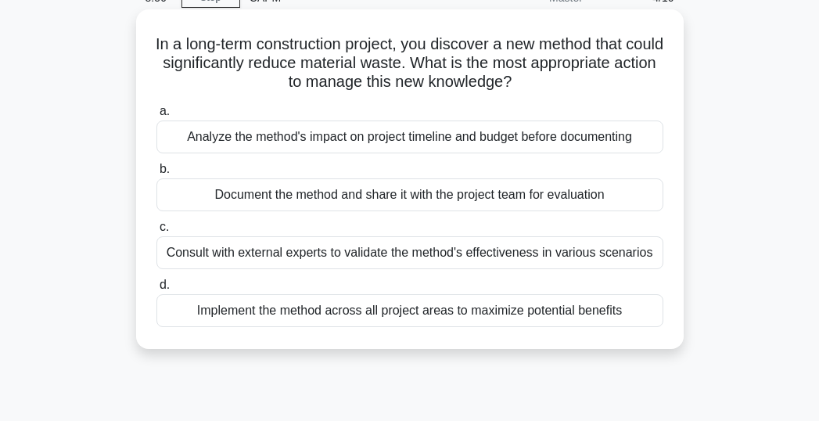
click at [309, 198] on div "Document the method and share it with the project team for evaluation" at bounding box center [409, 194] width 507 height 33
click at [156, 174] on input "b. Document the method and share it with the project team for evaluation" at bounding box center [156, 169] width 0 height 10
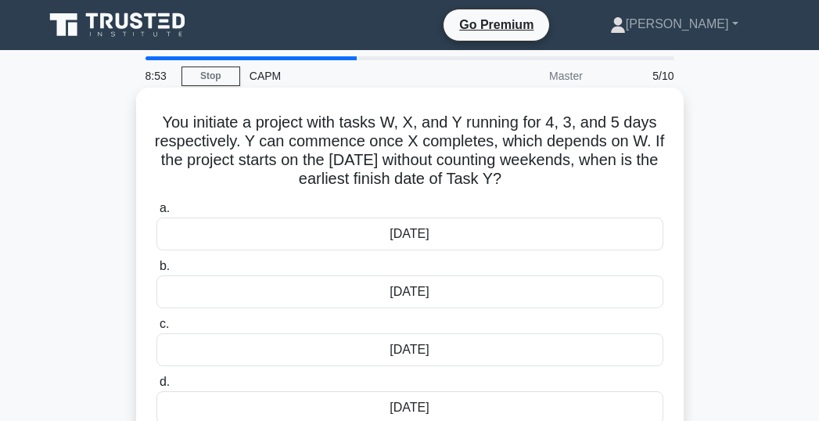
scroll to position [102, 0]
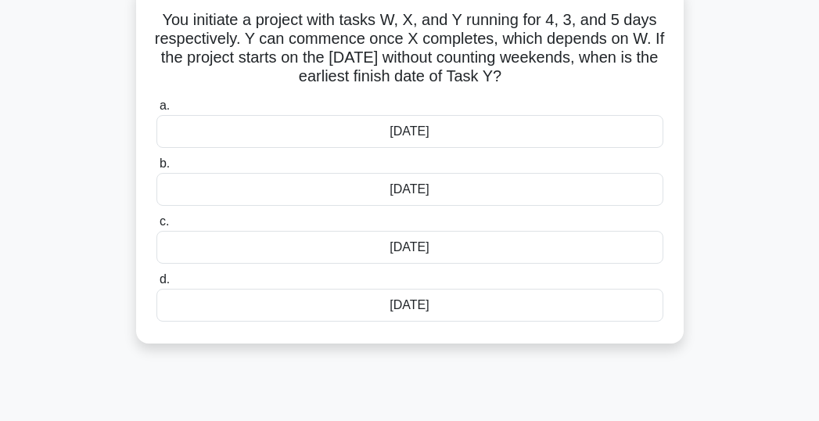
drag, startPoint x: 160, startPoint y: 118, endPoint x: 453, endPoint y: 319, distance: 355.0
click at [453, 319] on div "You initiate a project with tasks W, X, and Y running for 4, 3, and 5 days resp…" at bounding box center [409, 164] width 535 height 346
copy div "You initiate a project with tasks W, X, and Y running for 4, 3, and 5 days resp…"
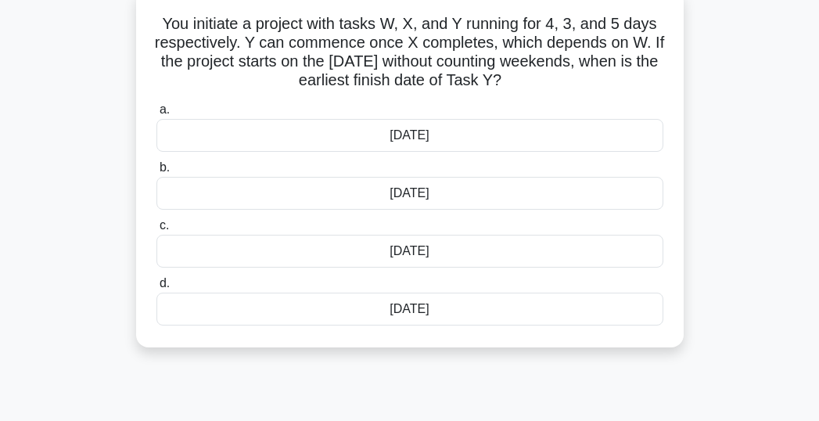
click at [75, 255] on div "You initiate a project with tasks W, X, and Y running for 4, 3, and 5 days resp…" at bounding box center [409, 177] width 751 height 377
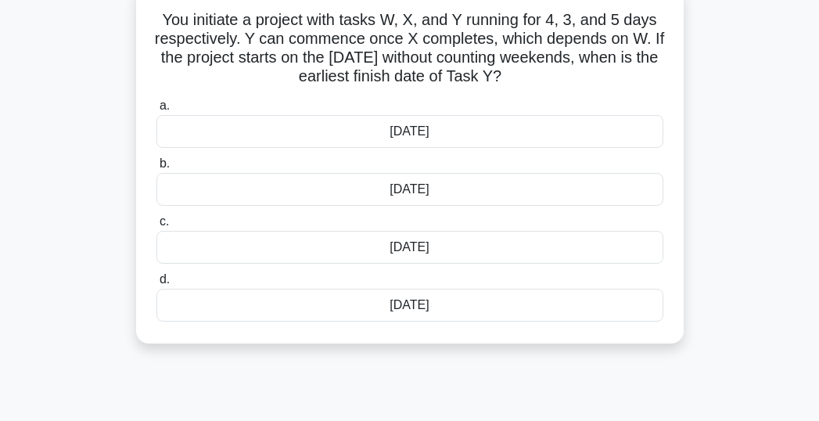
click at [405, 246] on div "[DATE]" at bounding box center [409, 247] width 507 height 33
click at [156, 227] on input "c. [DATE]" at bounding box center [156, 222] width 0 height 10
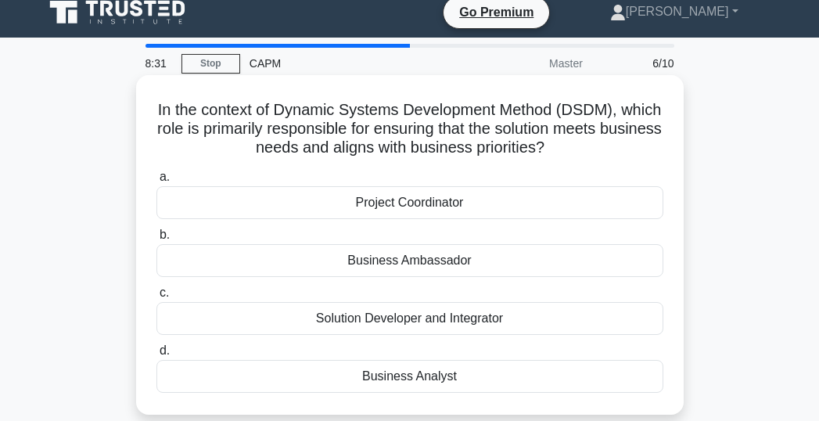
scroll to position [0, 0]
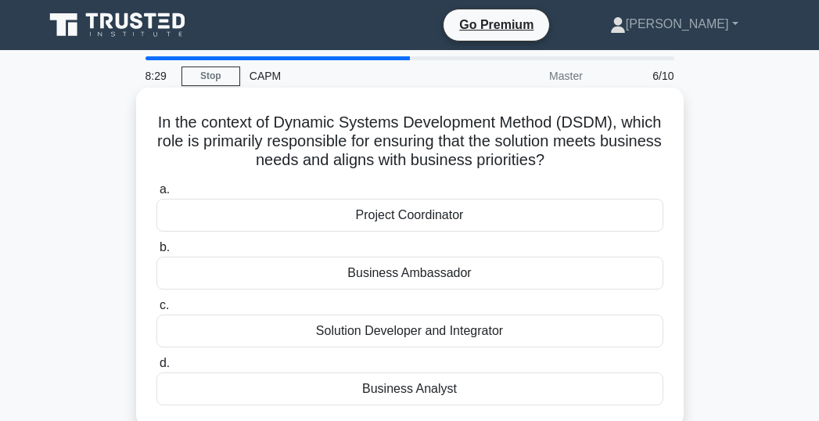
drag, startPoint x: 174, startPoint y: 121, endPoint x: 537, endPoint y: 400, distance: 456.9
click at [537, 400] on div "In the context of Dynamic Systems Development Method (DSDM), which role is prim…" at bounding box center [409, 257] width 535 height 327
copy div "In the context of Dynamic Systems Development Method (DSDM), which role is prim…"
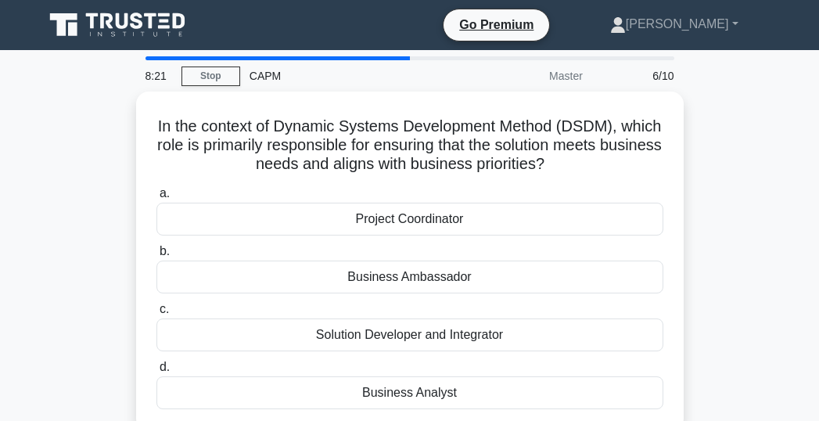
click at [99, 253] on div "In the context of Dynamic Systems Development Method (DSDM), which role is prim…" at bounding box center [409, 271] width 751 height 358
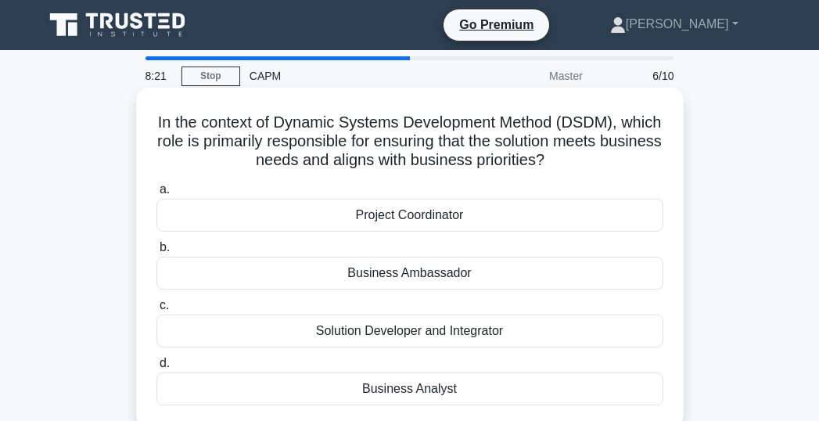
click at [381, 279] on div "Business Ambassador" at bounding box center [409, 273] width 507 height 33
click at [156, 253] on input "b. Business Ambassador" at bounding box center [156, 247] width 0 height 10
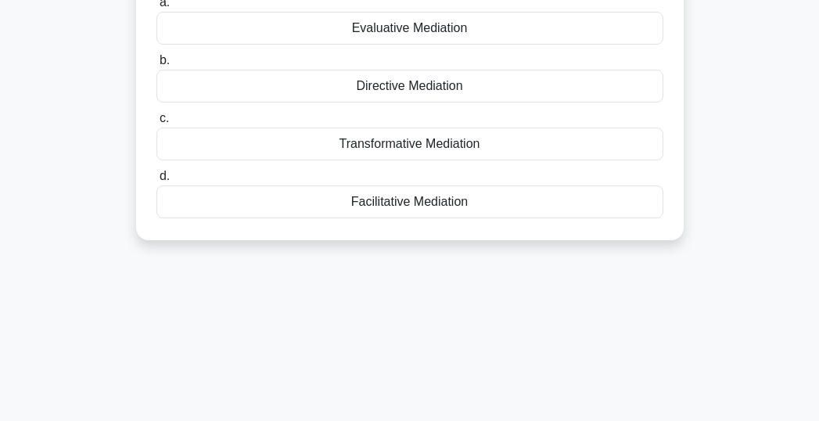
scroll to position [232, 0]
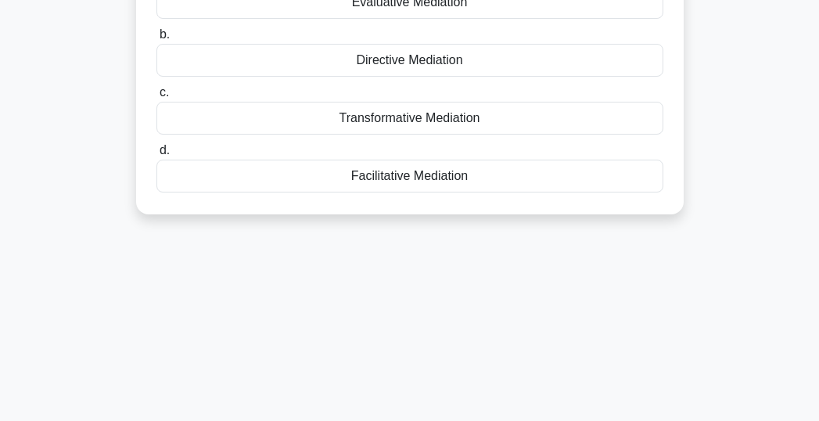
drag, startPoint x: 169, startPoint y: 122, endPoint x: 498, endPoint y: 201, distance: 337.9
click at [498, 201] on div "You are handling a project where two stakeholders with a critical role have a d…" at bounding box center [409, 35] width 535 height 346
copy div "You are handling a project where two stakeholders with a critical role have a d…"
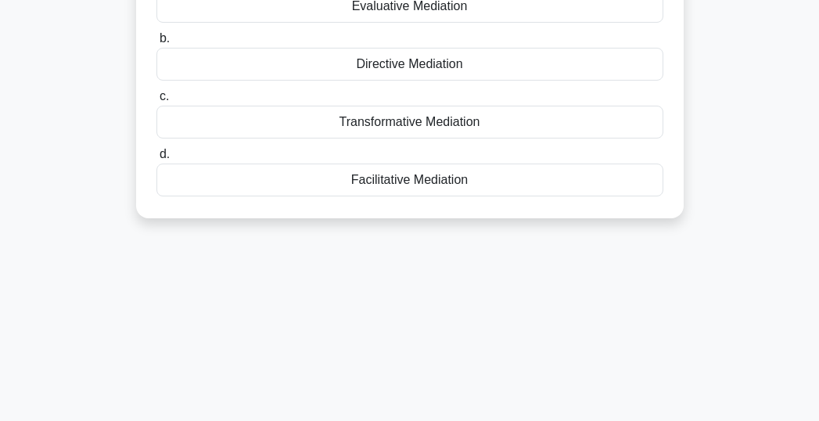
click at [115, 255] on div "8:09 Stop CAPM Master 7/10 You are handling a project where two stakeholders wi…" at bounding box center [409, 216] width 751 height 782
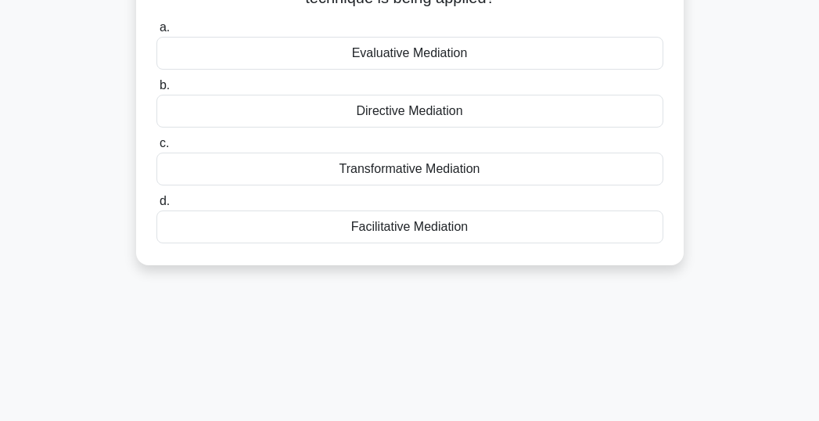
scroll to position [153, 0]
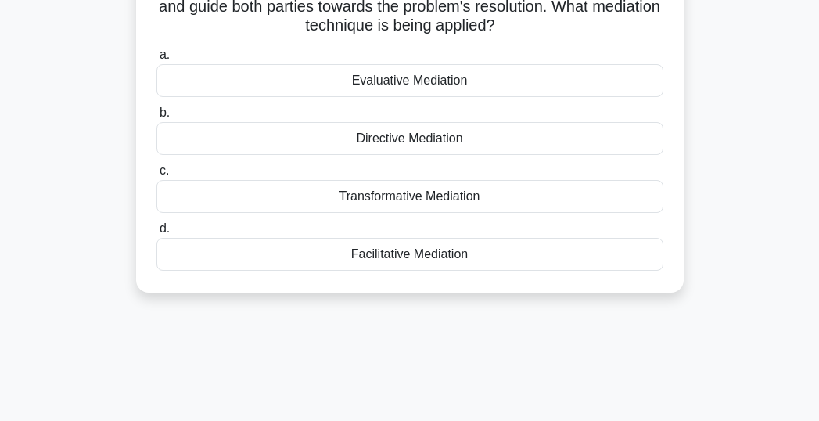
click at [372, 139] on div "Directive Mediation" at bounding box center [409, 138] width 507 height 33
click at [156, 118] on input "b. Directive Mediation" at bounding box center [156, 113] width 0 height 10
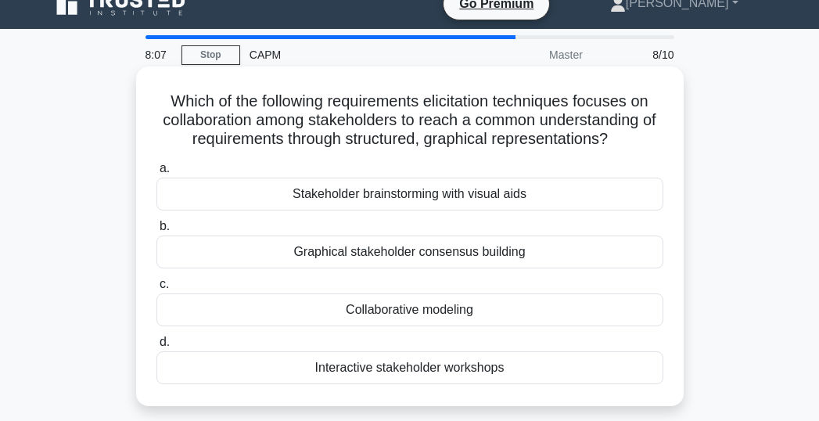
scroll to position [0, 0]
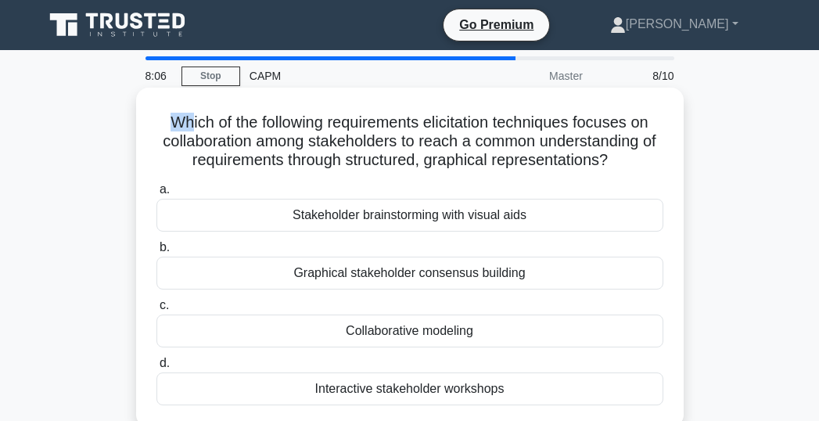
click at [181, 119] on h5 "Which of the following requirements elicitation techniques focuses on collabora…" at bounding box center [410, 142] width 510 height 58
click at [171, 126] on h5 "Which of the following requirements elicitation techniques focuses on collabora…" at bounding box center [410, 142] width 510 height 58
drag, startPoint x: 164, startPoint y: 122, endPoint x: 529, endPoint y: 382, distance: 447.6
click at [529, 382] on div "Which of the following requirements elicitation techniques focuses on collabora…" at bounding box center [409, 257] width 535 height 327
copy div "Which of the following requirements elicitation techniques focuses on collabora…"
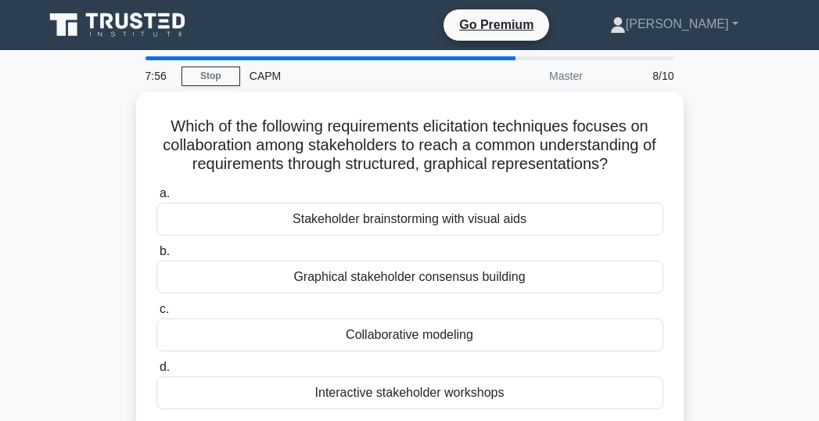
drag, startPoint x: 84, startPoint y: 271, endPoint x: 127, endPoint y: 277, distance: 42.7
click at [85, 270] on div "Which of the following requirements elicitation techniques focuses on collabora…" at bounding box center [409, 271] width 751 height 358
click at [49, 283] on div "Which of the following requirements elicitation techniques focuses on collabora…" at bounding box center [409, 271] width 751 height 358
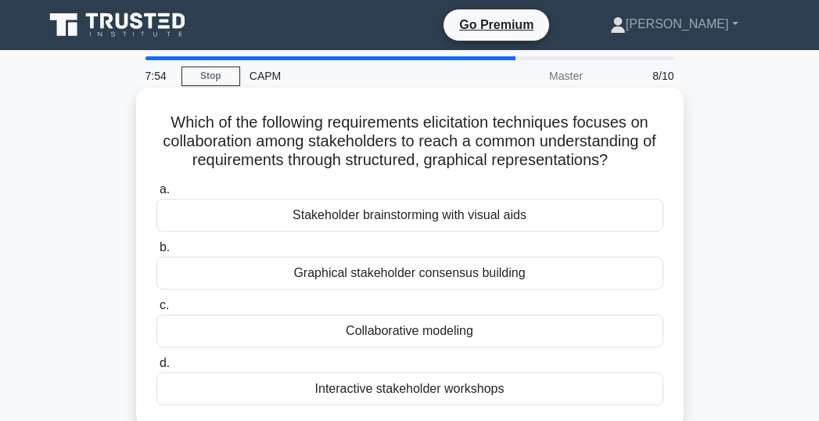
click at [357, 335] on div "Collaborative modeling" at bounding box center [409, 330] width 507 height 33
click at [156, 311] on input "c. Collaborative modeling" at bounding box center [156, 305] width 0 height 10
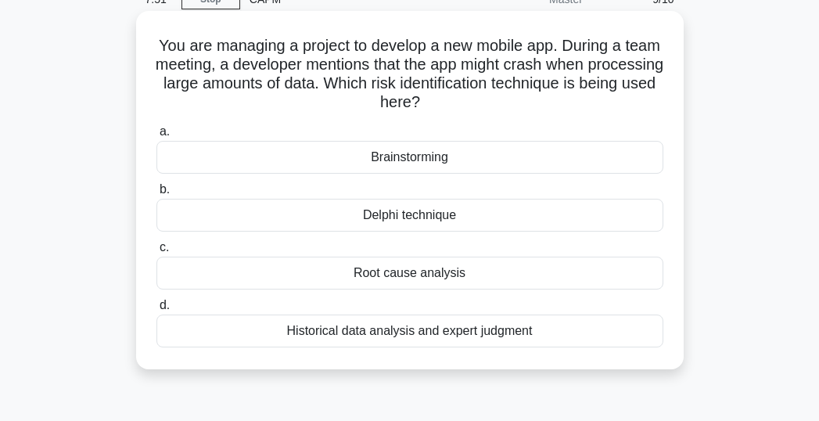
scroll to position [90, 0]
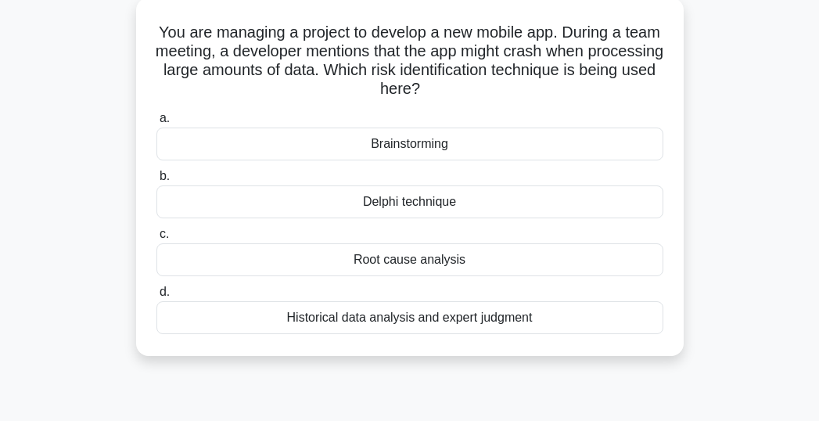
drag, startPoint x: 175, startPoint y: 123, endPoint x: 560, endPoint y: 321, distance: 432.8
click at [560, 321] on div "You are managing a project to develop a new mobile app. During a team meeting, …" at bounding box center [409, 177] width 535 height 346
copy div "You are managing a project to develop a new mobile app. During a team meeting, …"
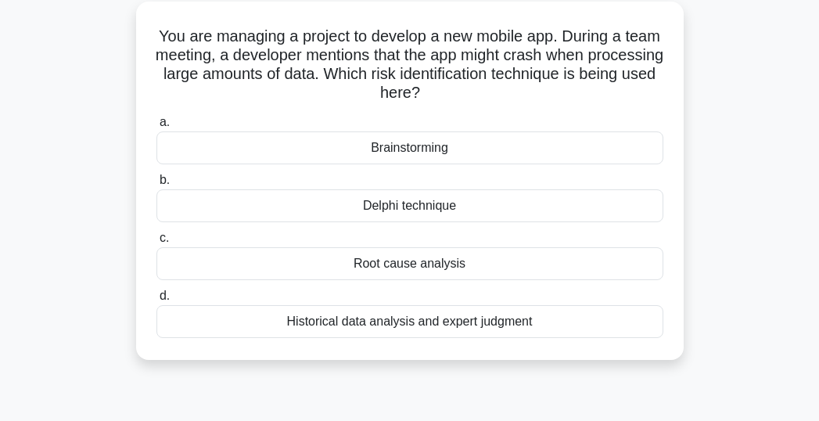
click at [91, 189] on div "You are managing a project to develop a new mobile app. During a team meeting, …" at bounding box center [409, 190] width 751 height 377
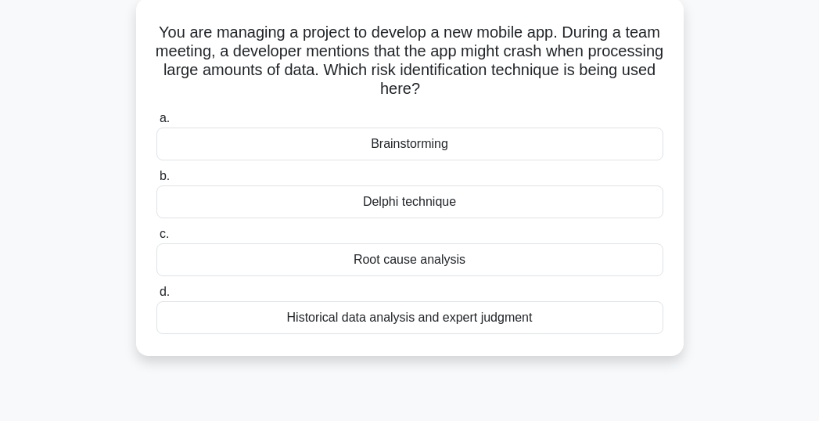
click at [397, 146] on div "Brainstorming" at bounding box center [409, 144] width 507 height 33
click at [156, 124] on input "a. Brainstorming" at bounding box center [156, 118] width 0 height 10
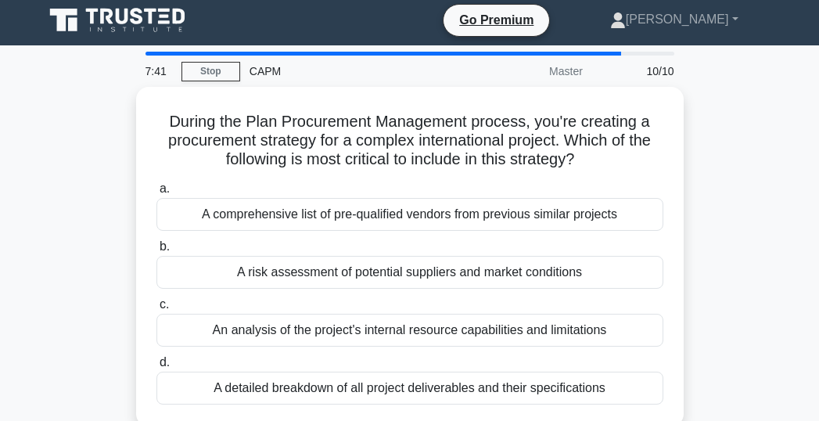
scroll to position [0, 0]
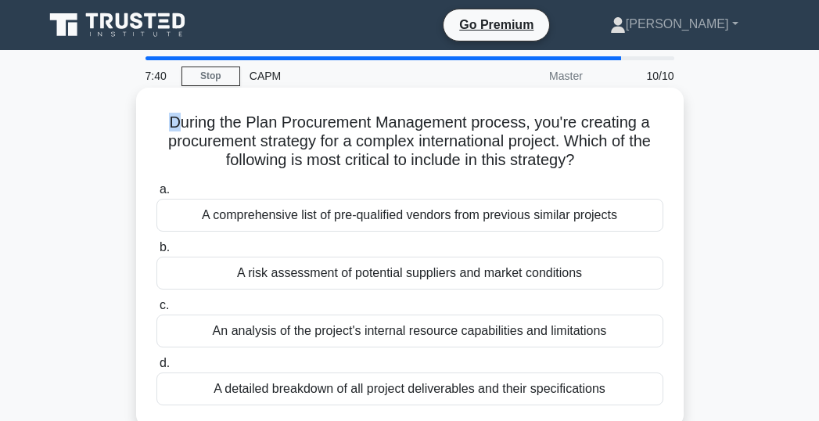
drag, startPoint x: 163, startPoint y: 120, endPoint x: 173, endPoint y: 120, distance: 9.4
click at [172, 120] on h5 "During the Plan Procurement Management process, you're creating a procurement s…" at bounding box center [410, 142] width 510 height 58
click at [164, 128] on h5 "During the Plan Procurement Management process, you're creating a procurement s…" at bounding box center [410, 142] width 510 height 58
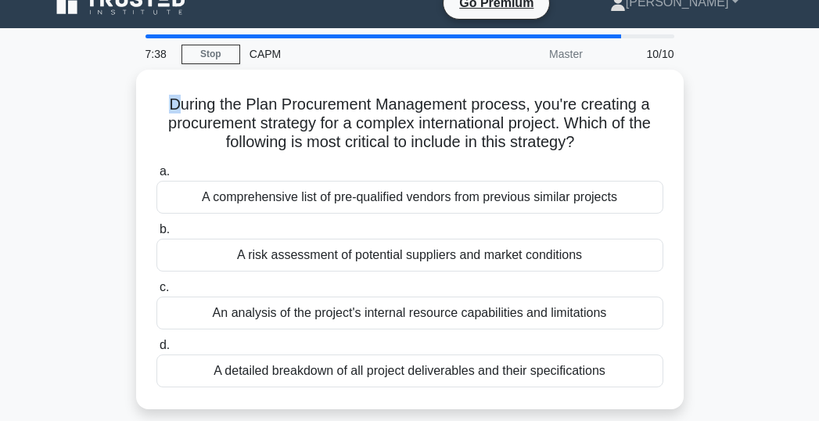
scroll to position [42, 0]
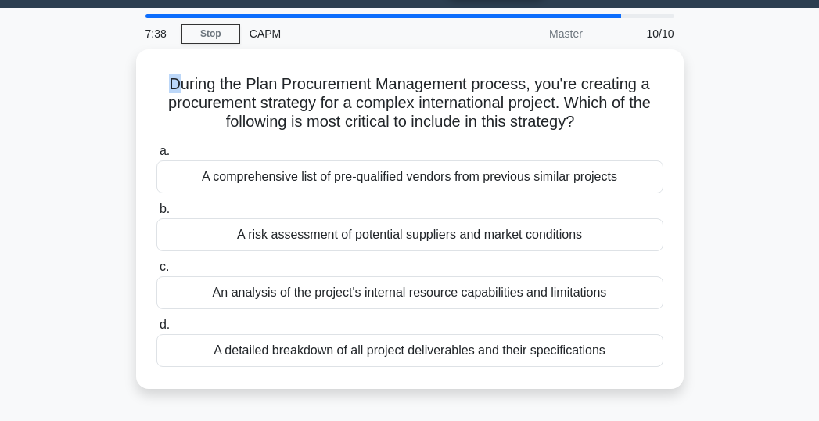
drag, startPoint x: 165, startPoint y: 123, endPoint x: 633, endPoint y: 397, distance: 542.4
click at [633, 397] on div "During the Plan Procurement Management process, you're creating a procurement s…" at bounding box center [409, 228] width 751 height 358
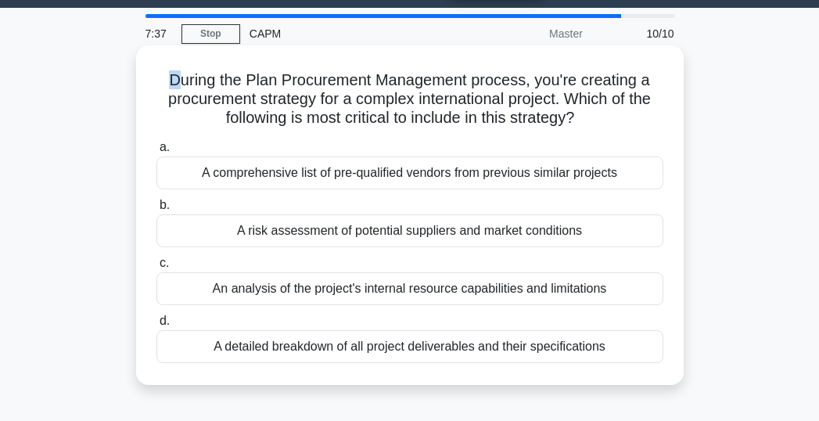
copy div "During the Plan Procurement Management process, you're creating a procurement s…"
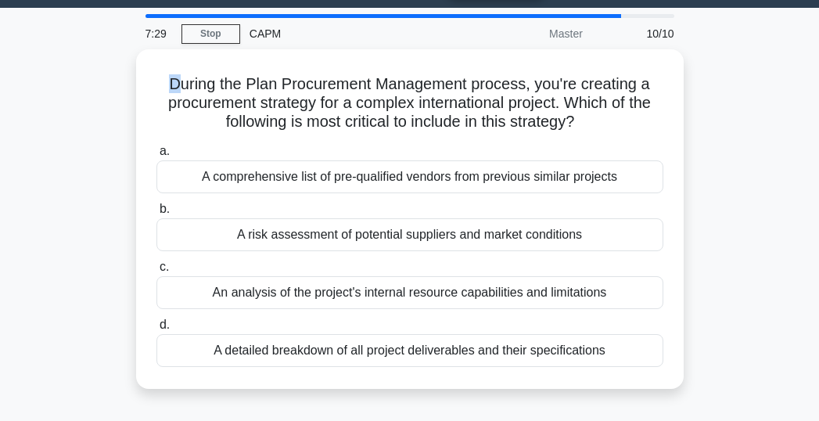
click at [64, 263] on div "During the Plan Procurement Management process, you're creating a procurement s…" at bounding box center [409, 228] width 751 height 358
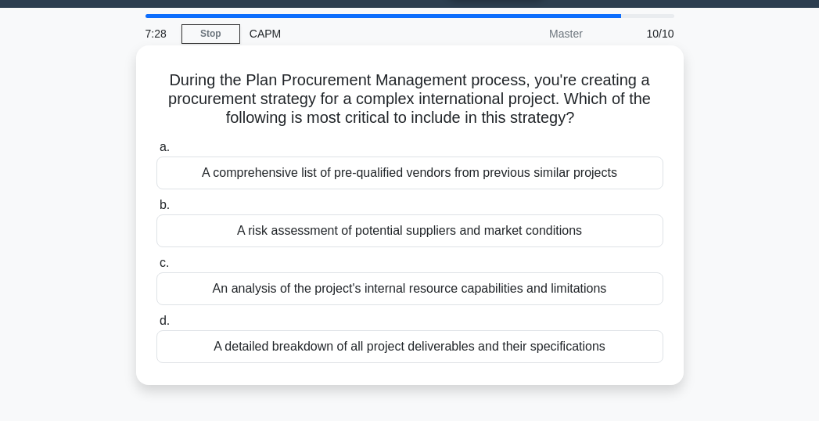
click at [281, 239] on div "A risk assessment of potential suppliers and market conditions" at bounding box center [409, 230] width 507 height 33
click at [156, 210] on input "b. A risk assessment of potential suppliers and market conditions" at bounding box center [156, 205] width 0 height 10
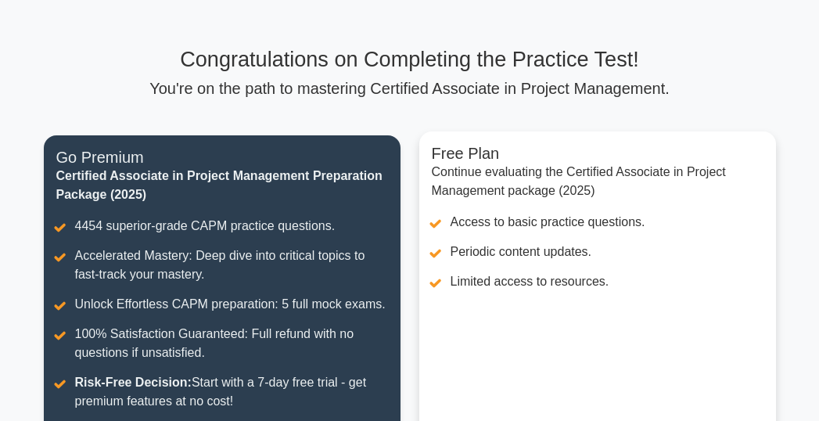
scroll to position [415, 0]
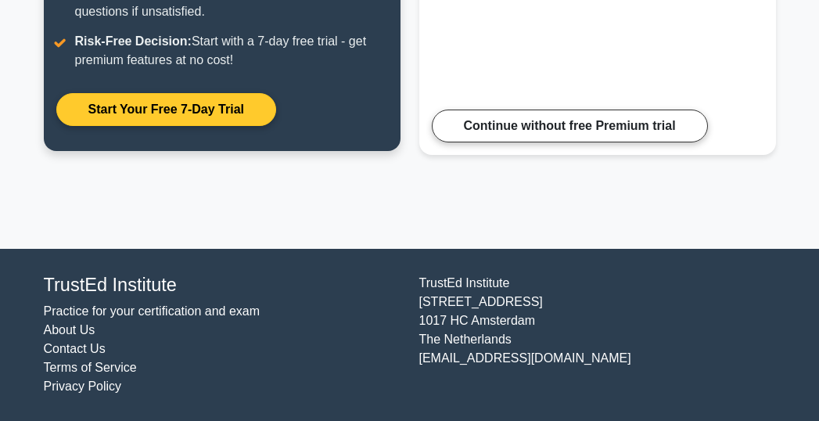
click at [168, 108] on link "Start Your Free 7-Day Trial" at bounding box center [166, 109] width 220 height 33
